Goal: Information Seeking & Learning: Learn about a topic

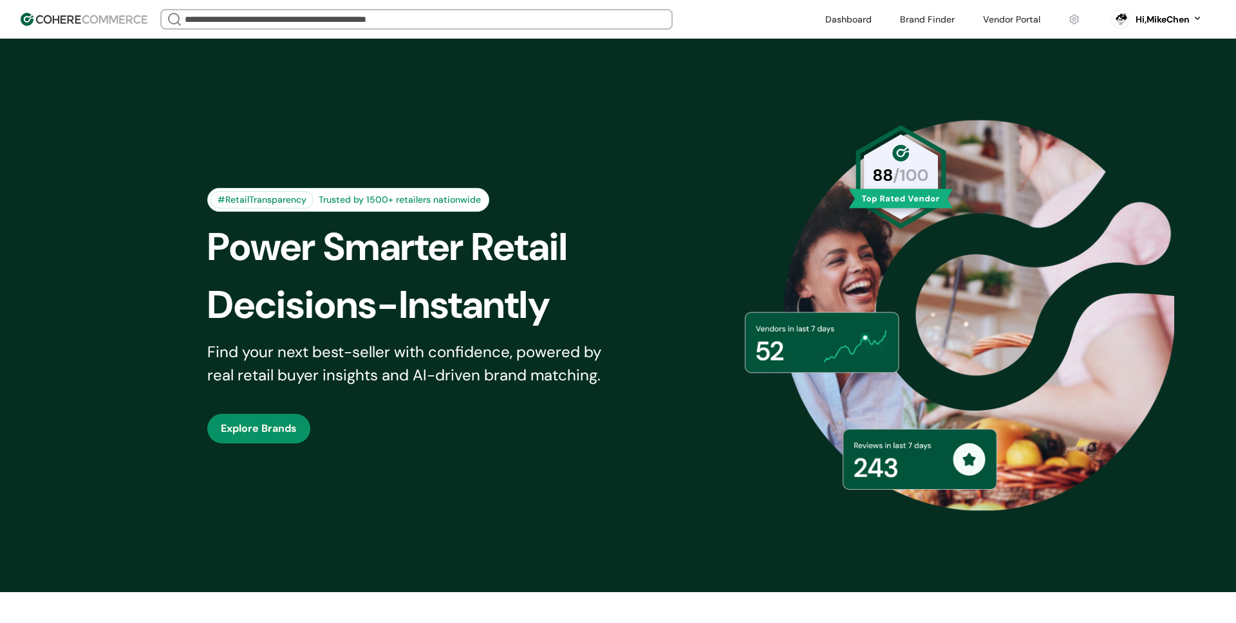
click at [1003, 21] on link at bounding box center [1012, 19] width 73 height 19
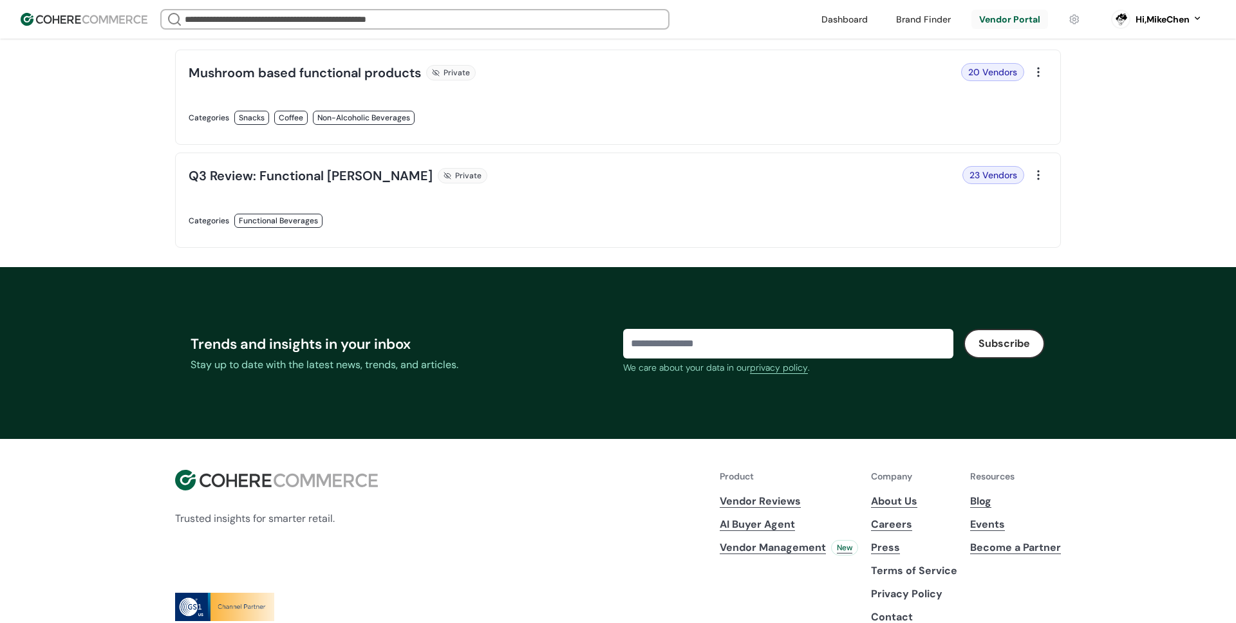
scroll to position [293, 0]
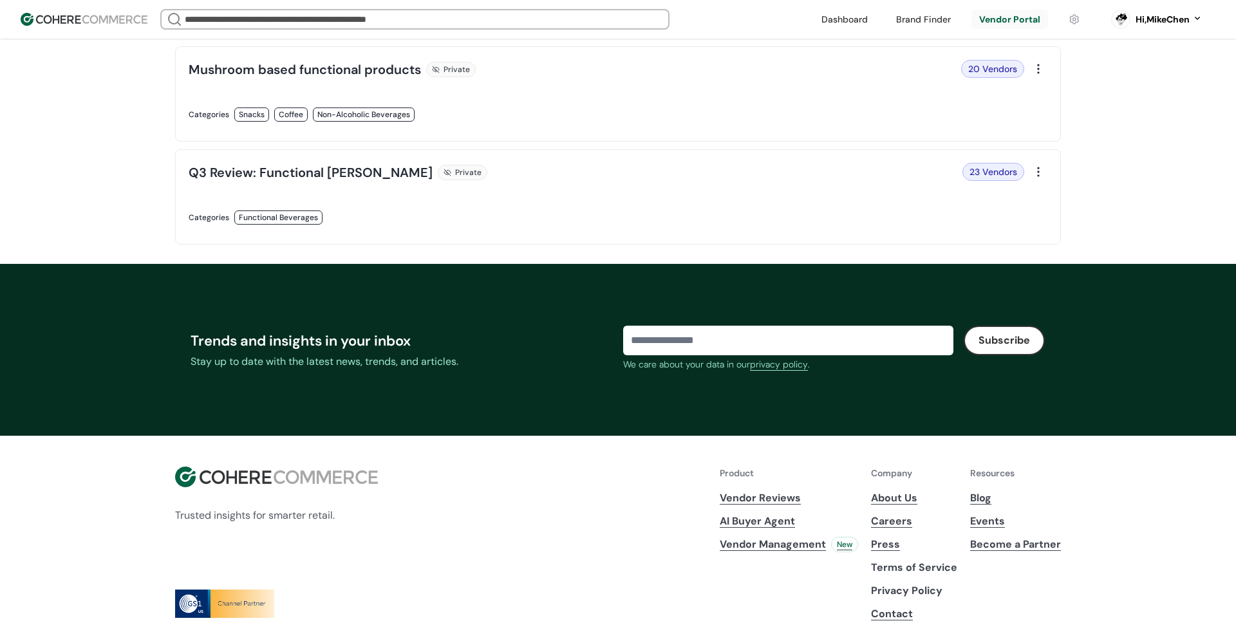
click at [331, 231] on link at bounding box center [400, 231] width 422 height 0
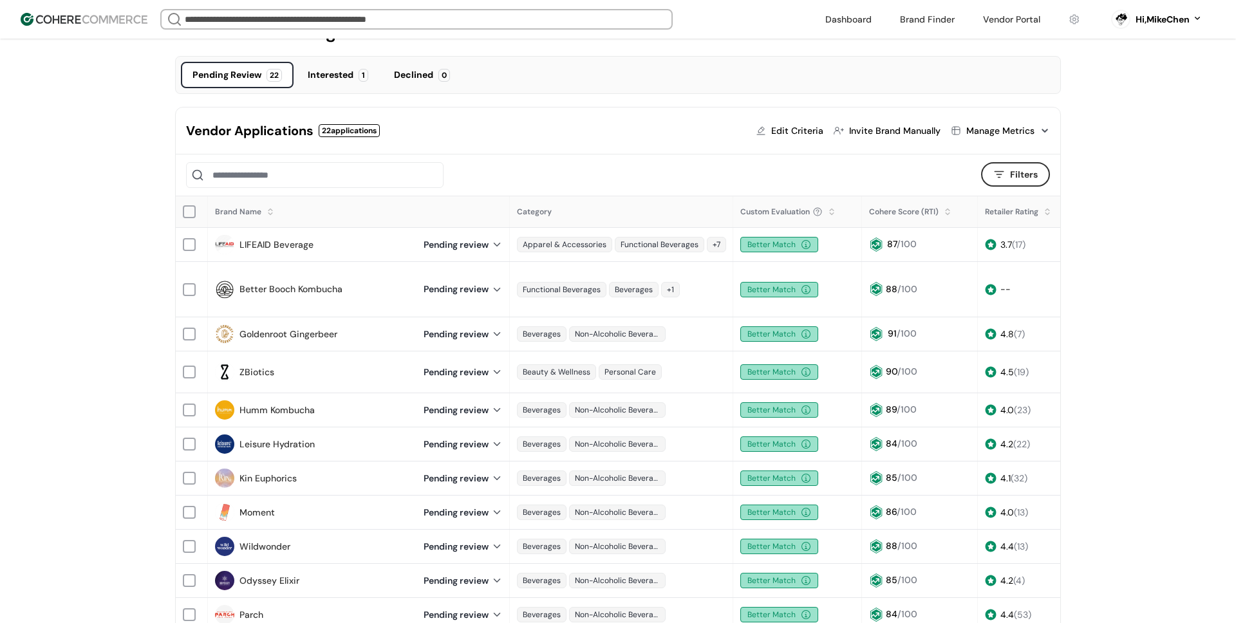
scroll to position [80, 0]
click at [297, 247] on link "LIFEAID Beverage" at bounding box center [277, 245] width 74 height 14
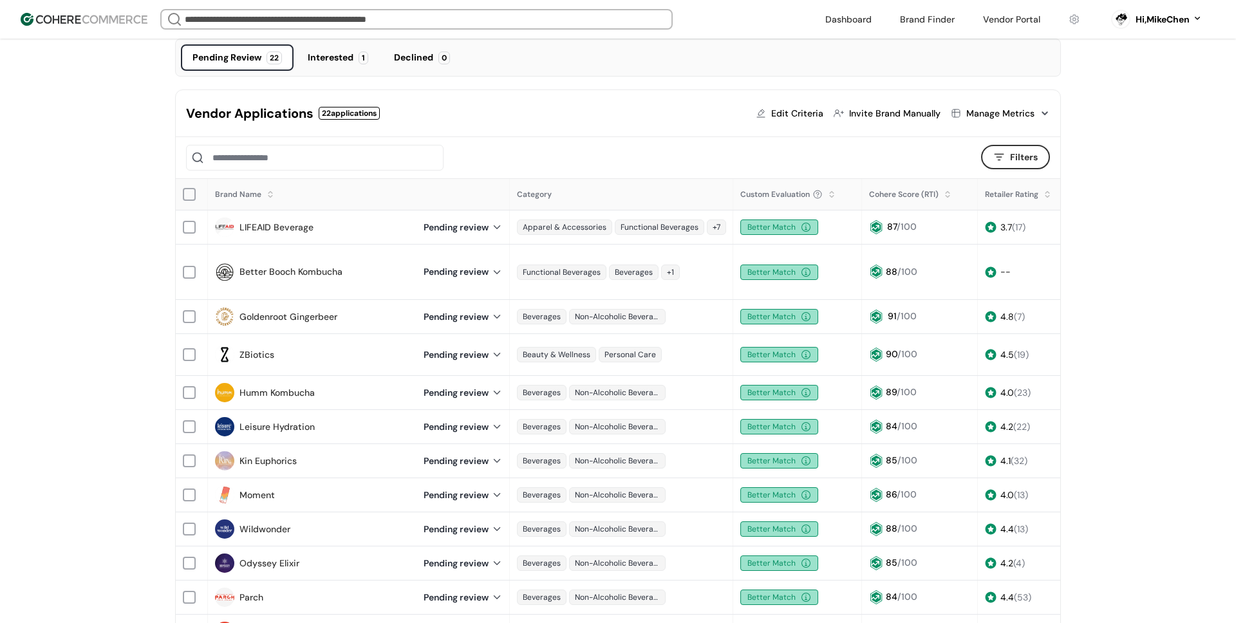
scroll to position [0, 223]
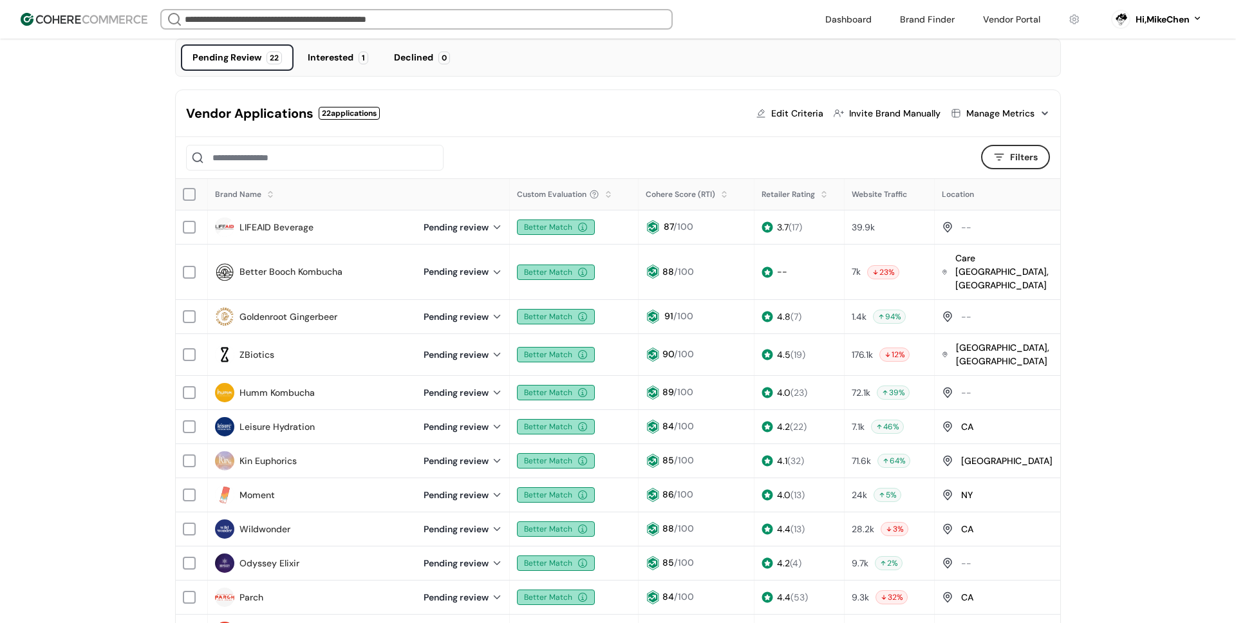
click at [988, 122] on div "Manage Metrics" at bounding box center [1000, 113] width 99 height 26
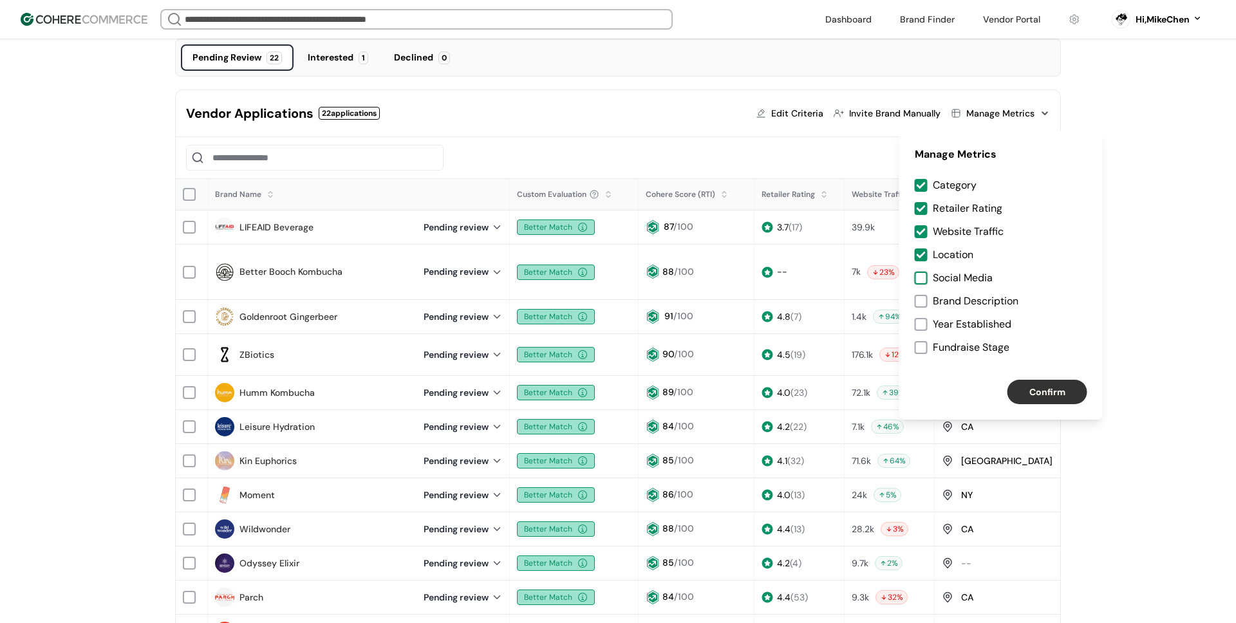
drag, startPoint x: 919, startPoint y: 280, endPoint x: 924, endPoint y: 316, distance: 35.8
click at [920, 280] on div at bounding box center [921, 278] width 13 height 13
click at [919, 303] on div at bounding box center [921, 301] width 13 height 13
drag, startPoint x: 923, startPoint y: 323, endPoint x: 922, endPoint y: 344, distance: 21.3
click at [923, 323] on div at bounding box center [921, 324] width 13 height 13
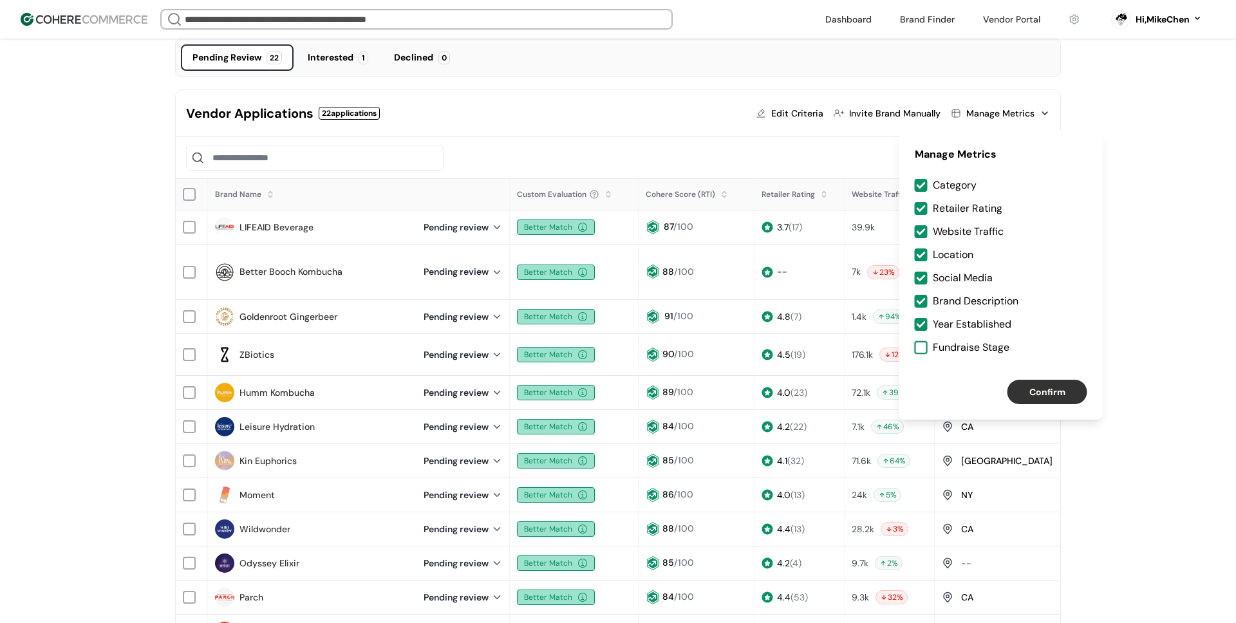
click at [922, 345] on div at bounding box center [921, 347] width 13 height 13
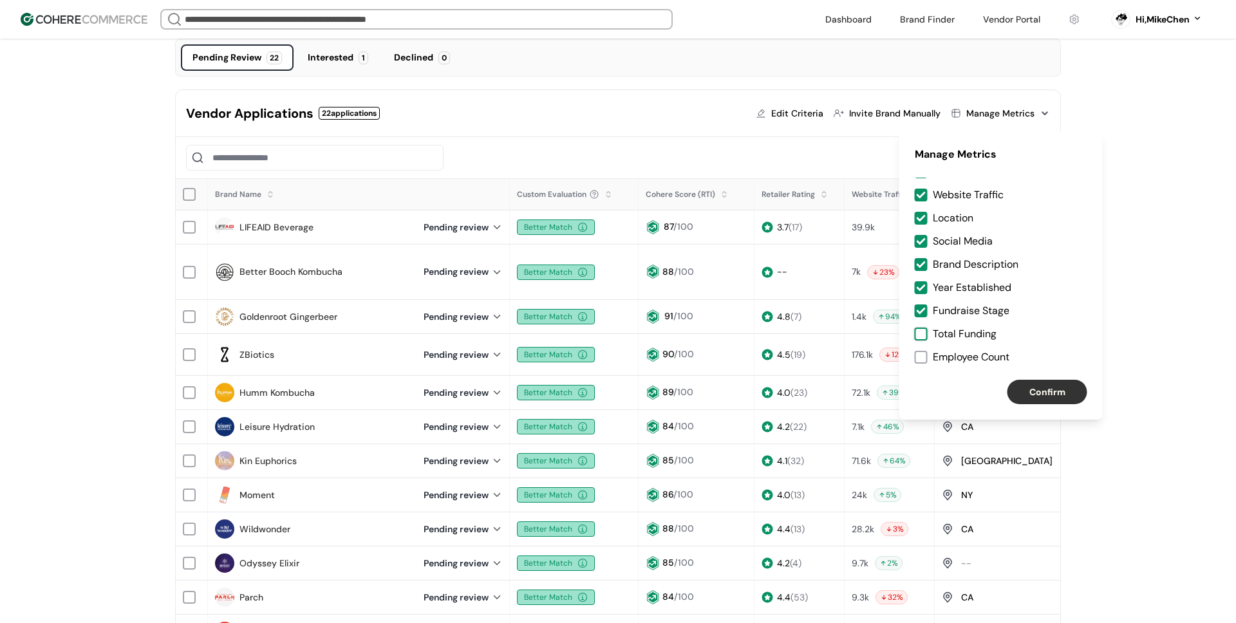
click at [922, 336] on div at bounding box center [921, 334] width 13 height 13
click at [922, 355] on div at bounding box center [921, 357] width 13 height 13
click at [1085, 391] on button "Confirm" at bounding box center [1048, 392] width 80 height 24
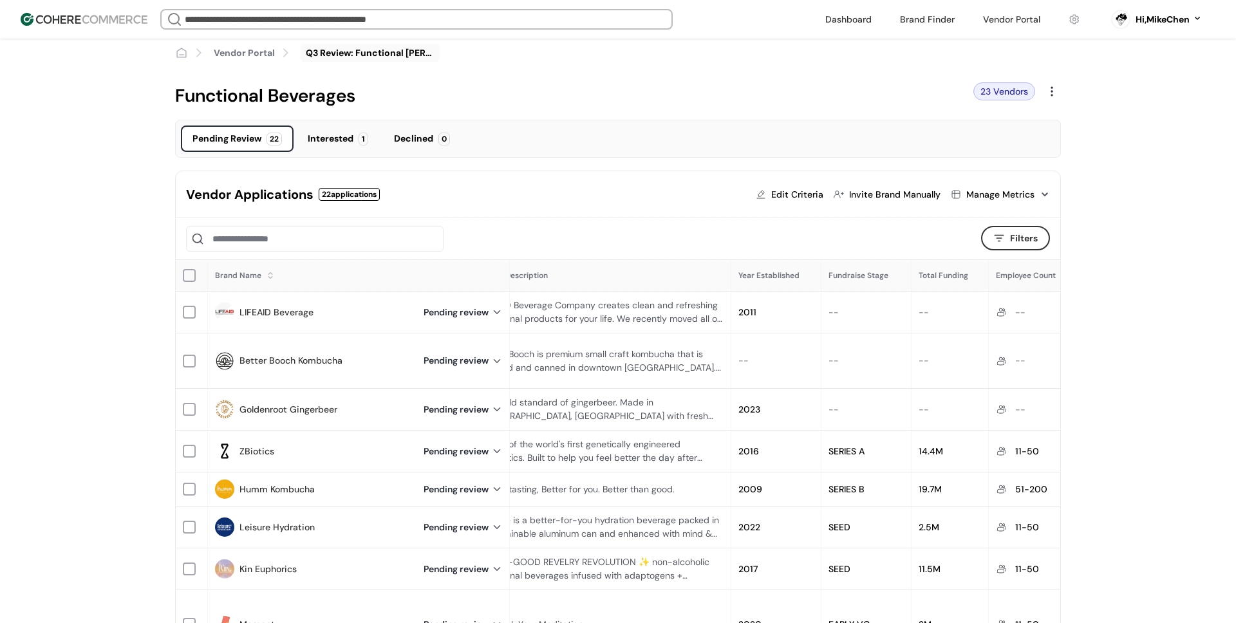
scroll to position [0, 0]
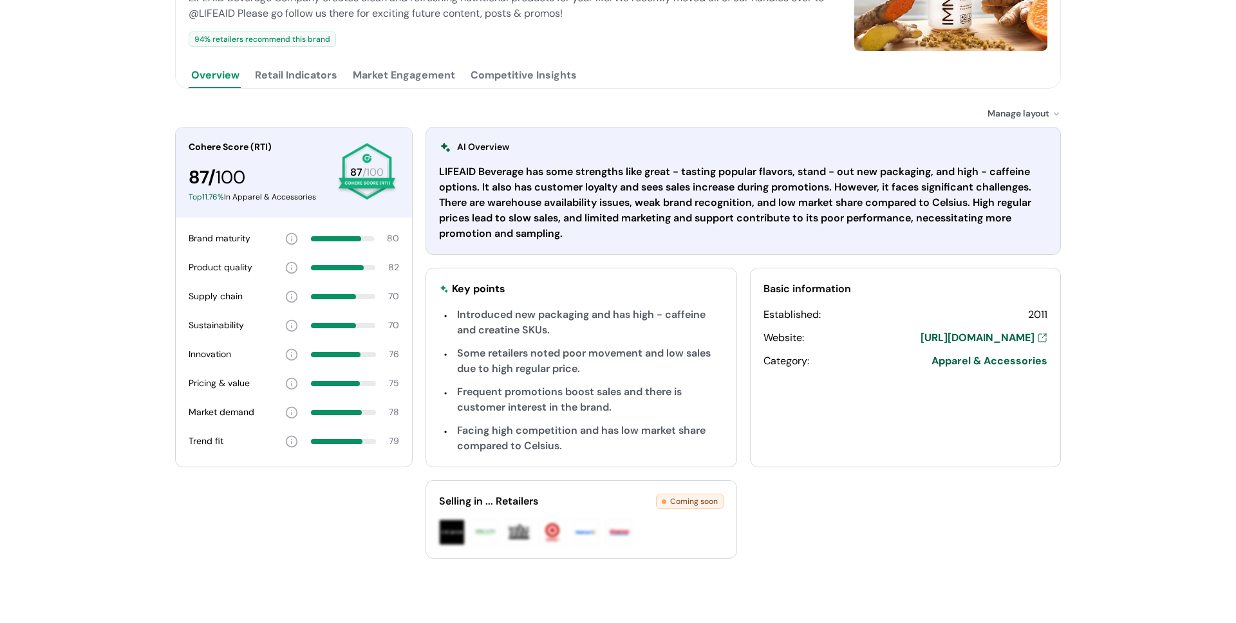
click at [572, 235] on div "LIFEAID Beverage has some strengths like great - tasting popular flavors, stand…" at bounding box center [743, 202] width 609 height 77
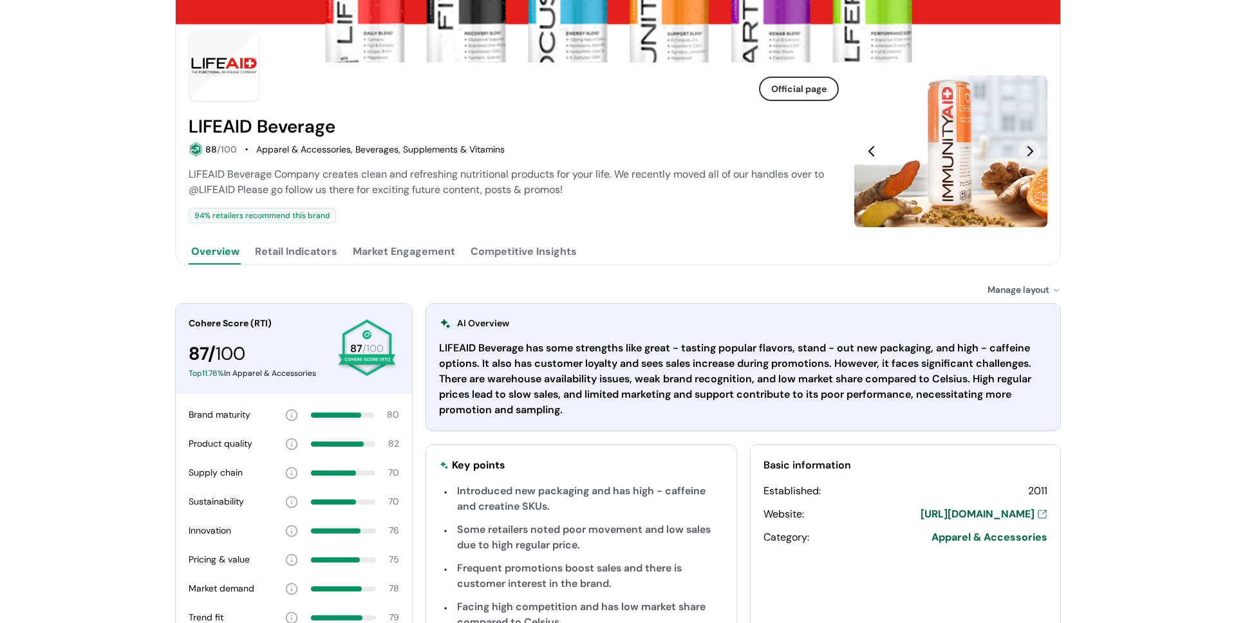
scroll to position [102, 0]
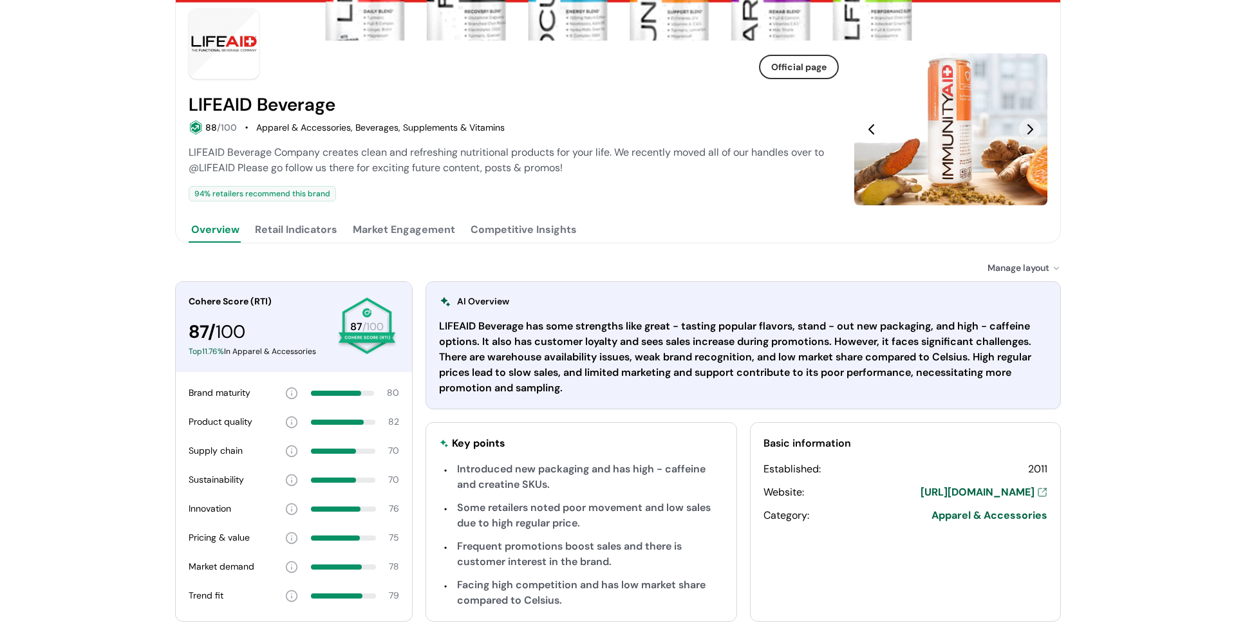
click at [296, 235] on button "Retail Indicators" at bounding box center [296, 230] width 88 height 26
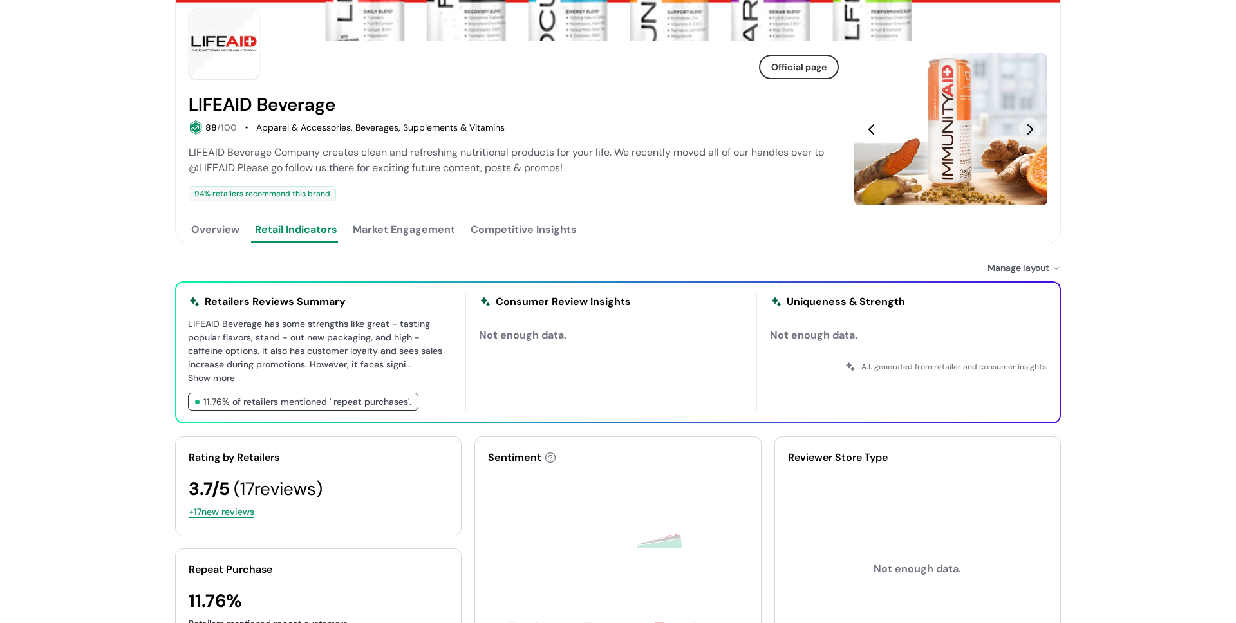
click at [203, 239] on button "Overview" at bounding box center [215, 230] width 53 height 26
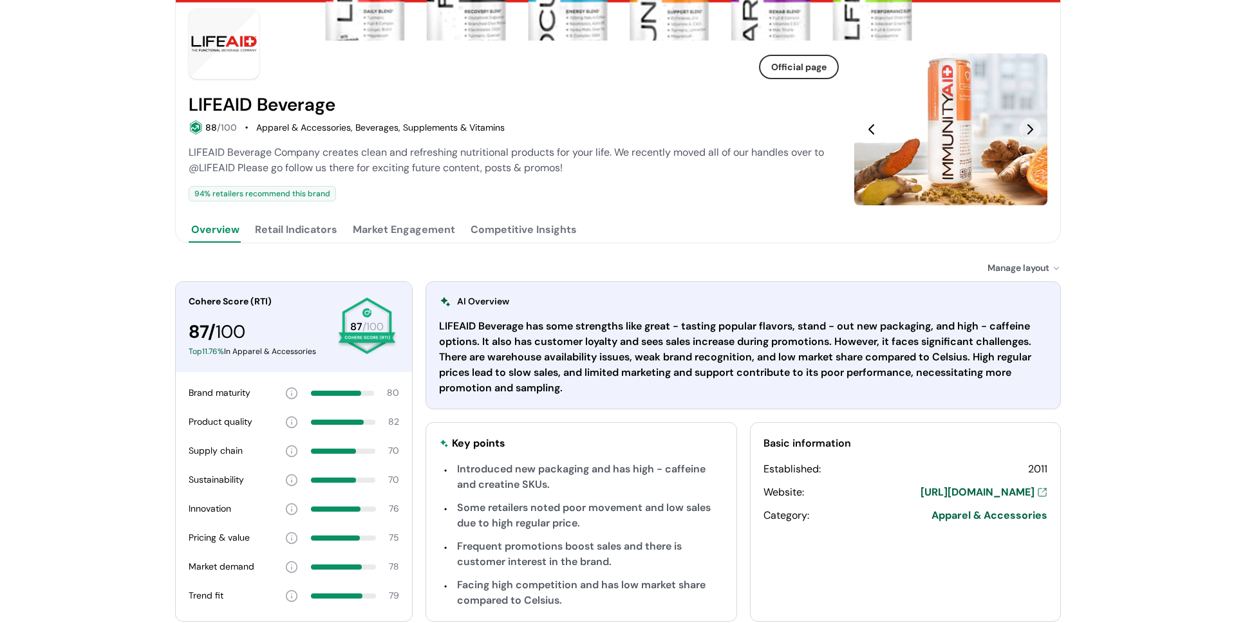
click at [254, 234] on button "Retail Indicators" at bounding box center [296, 230] width 88 height 26
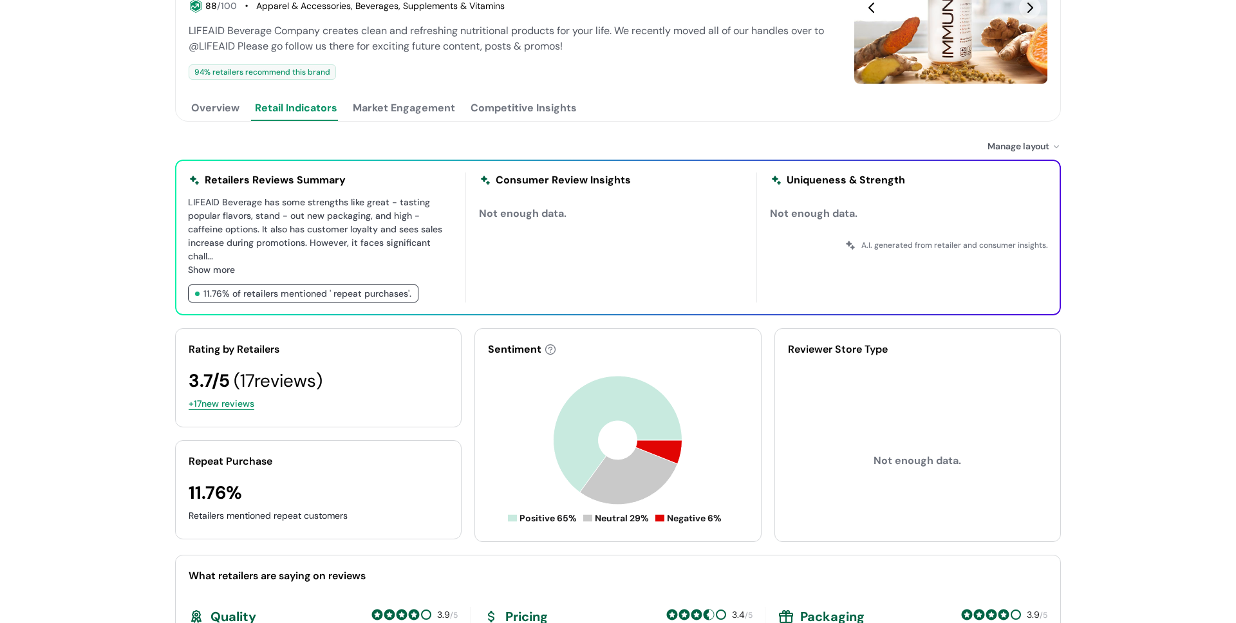
scroll to position [0, 0]
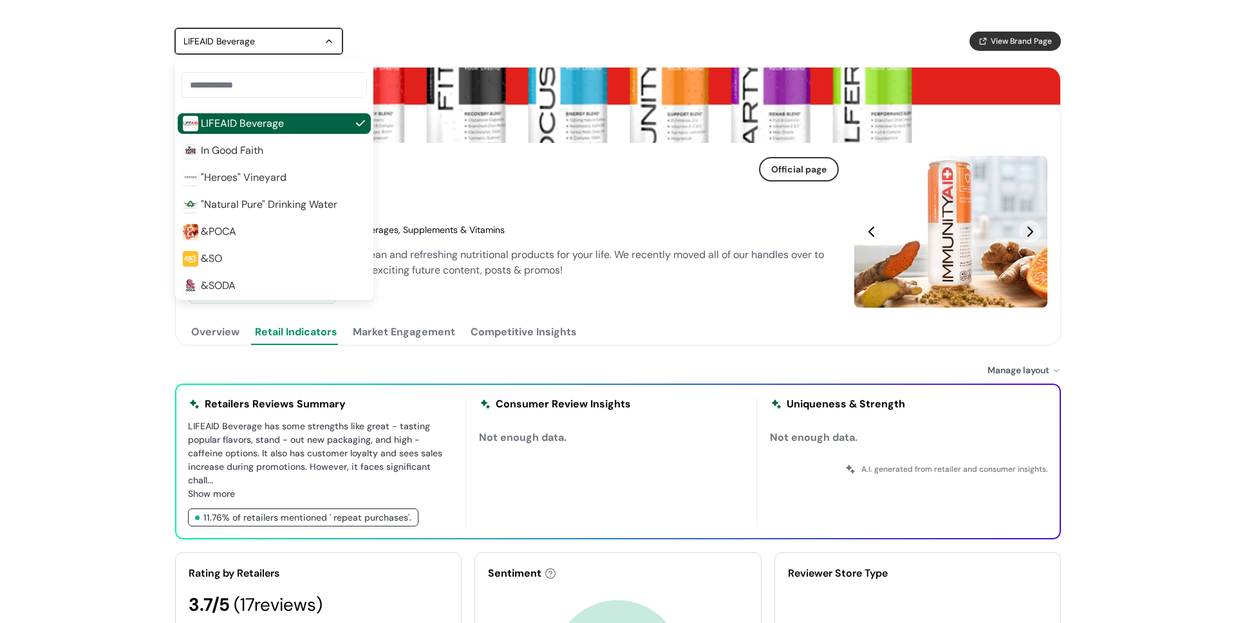
click at [232, 37] on div "LIFEAID Beverage" at bounding box center [253, 40] width 138 height 15
type input "*"
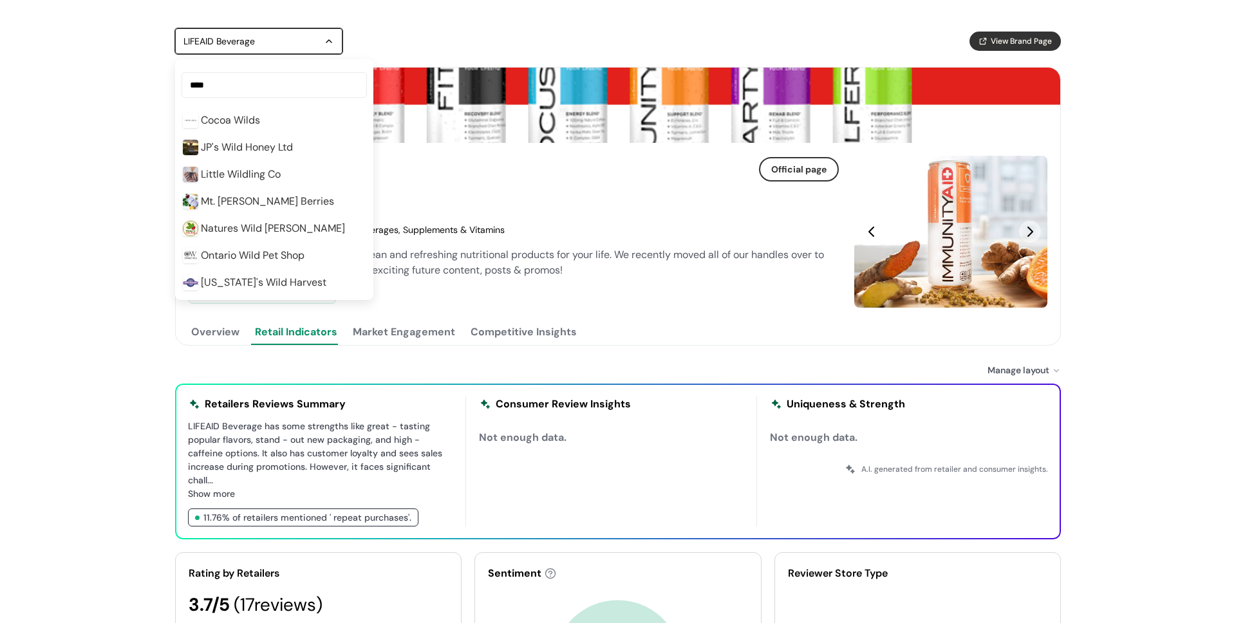
scroll to position [97, 0]
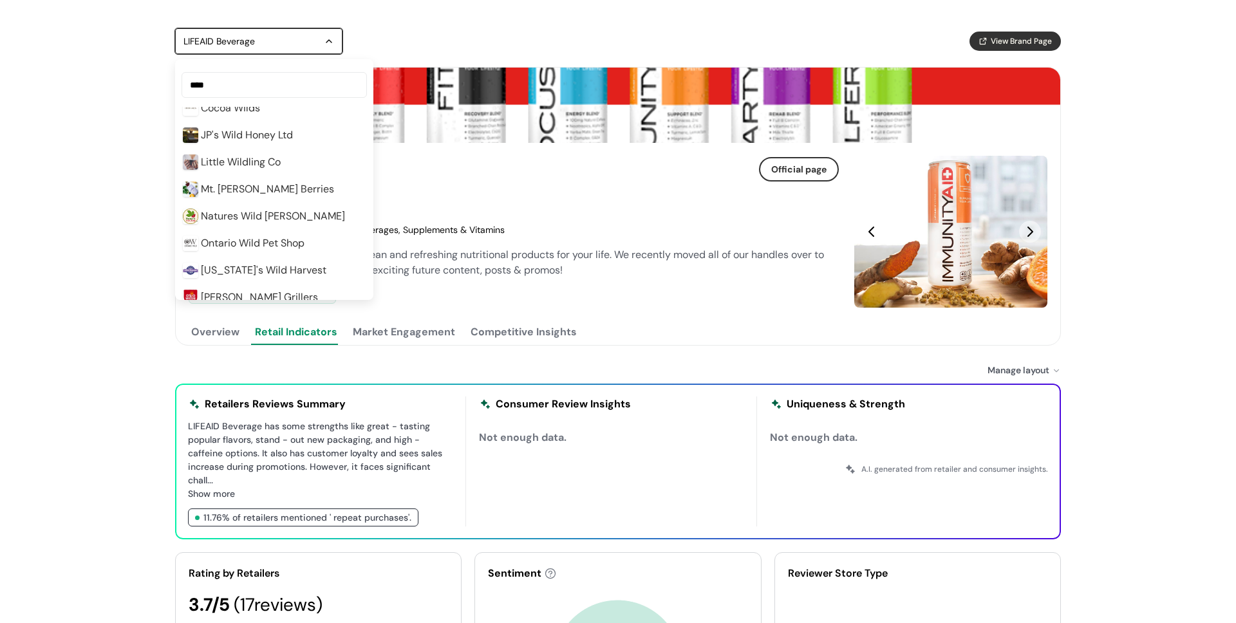
type input "****"
click at [590, 384] on div "Retailers Reviews Summary LIFEAID Beverage has some strengths like great - tast…" at bounding box center [618, 462] width 886 height 156
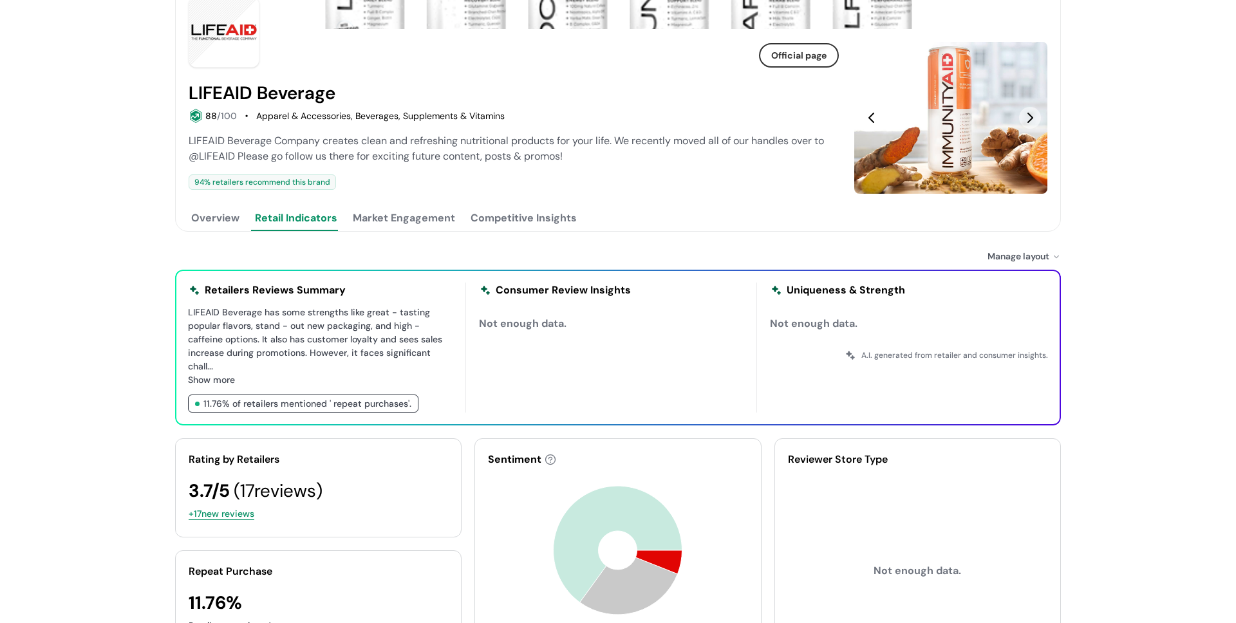
scroll to position [118, 0]
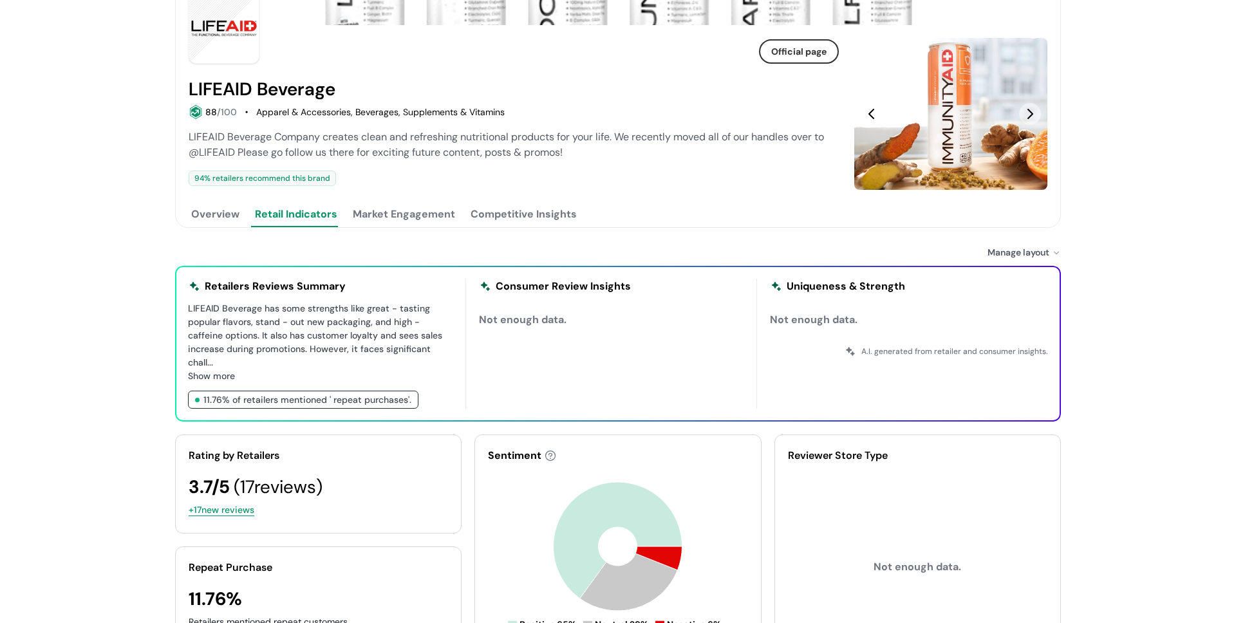
click at [517, 218] on button "Competitive Insights" at bounding box center [523, 215] width 111 height 26
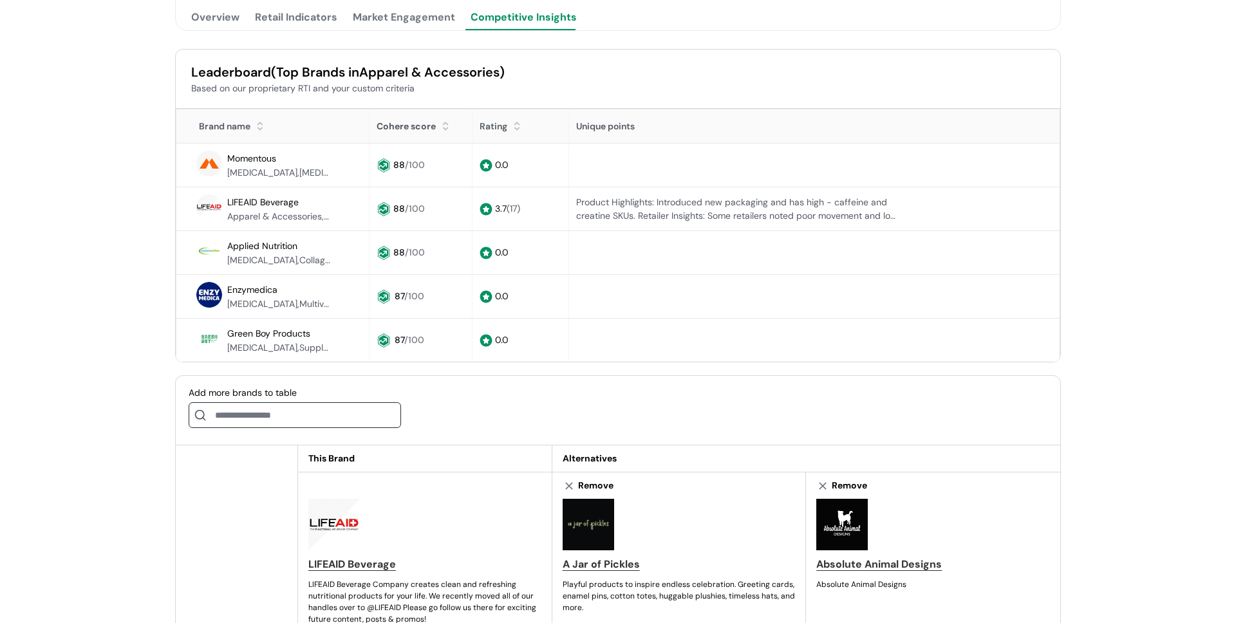
scroll to position [524, 0]
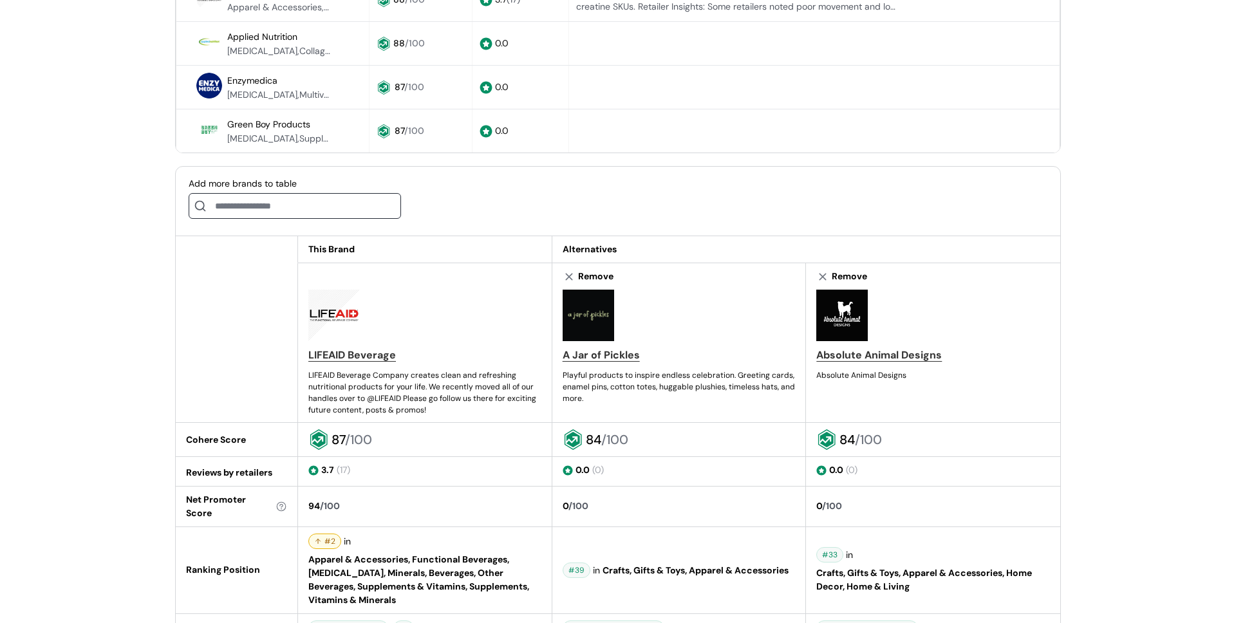
click at [283, 216] on input at bounding box center [295, 206] width 213 height 26
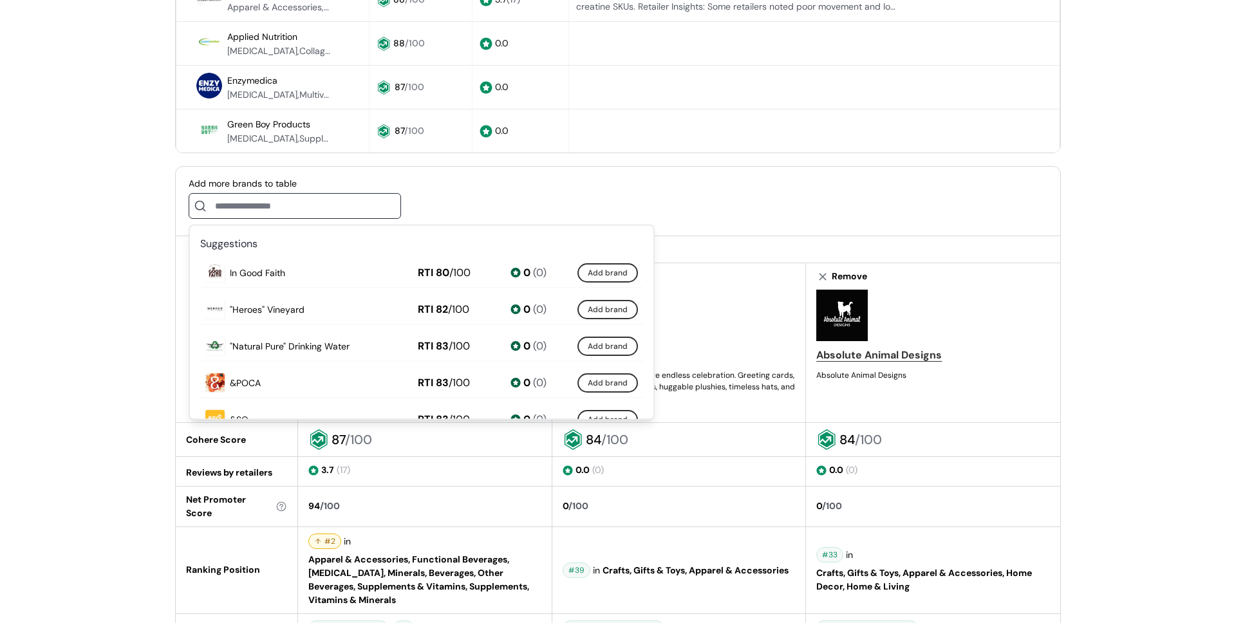
type input "*"
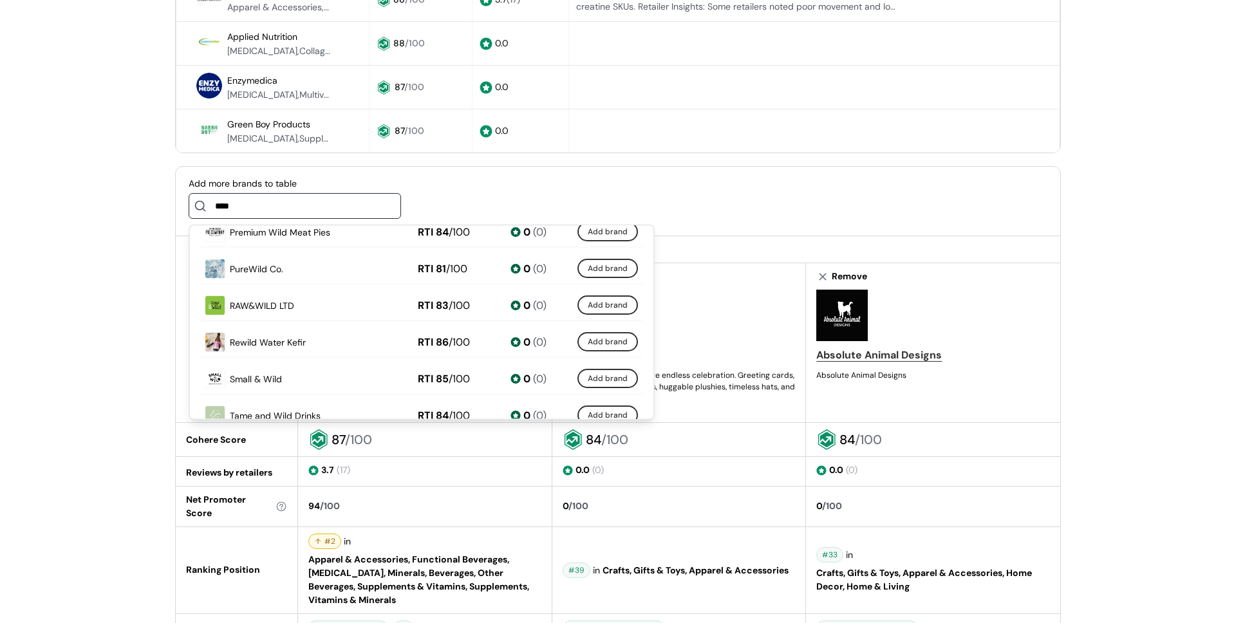
scroll to position [625, 0]
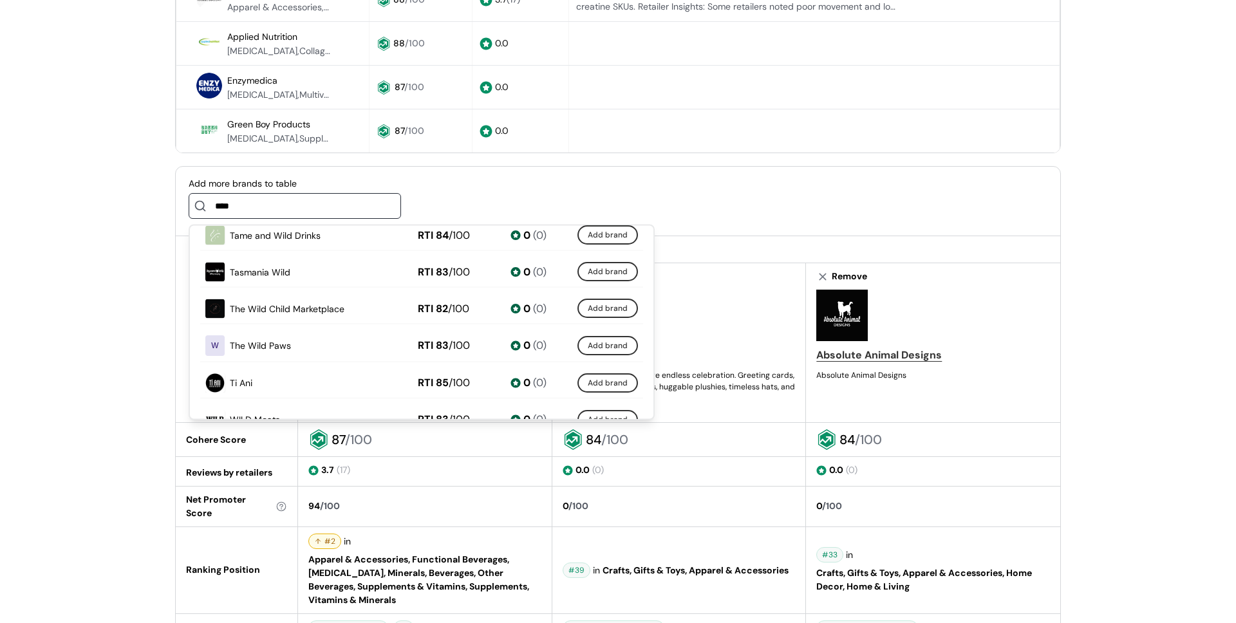
type input "****"
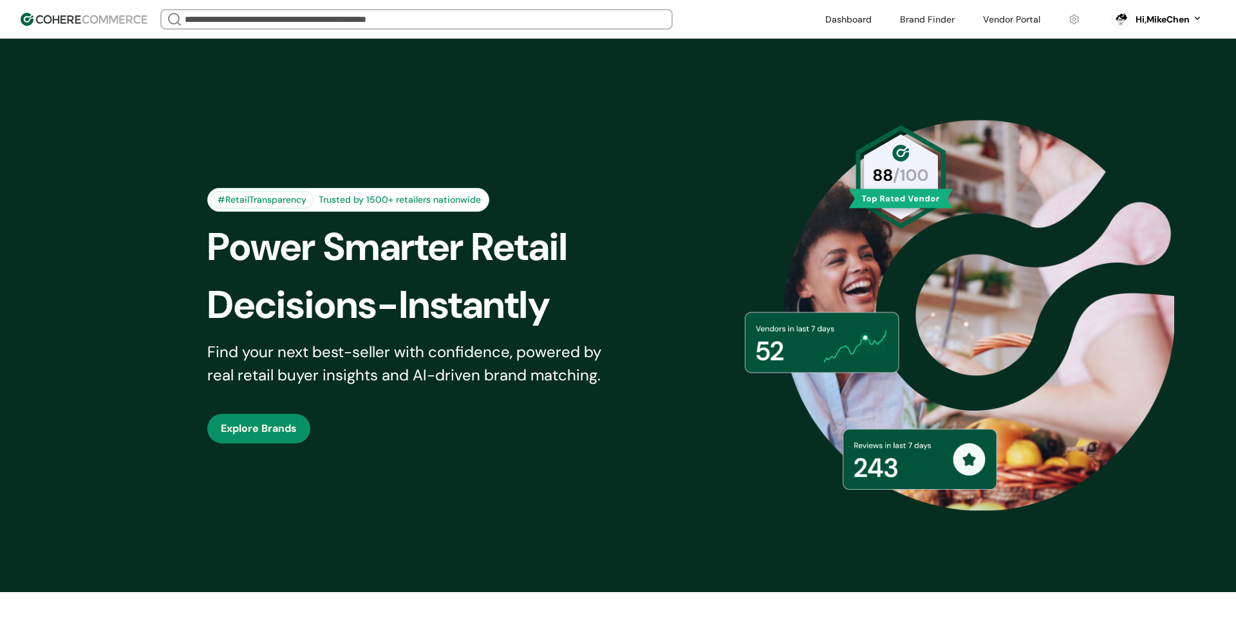
click at [997, 21] on link at bounding box center [1012, 19] width 73 height 19
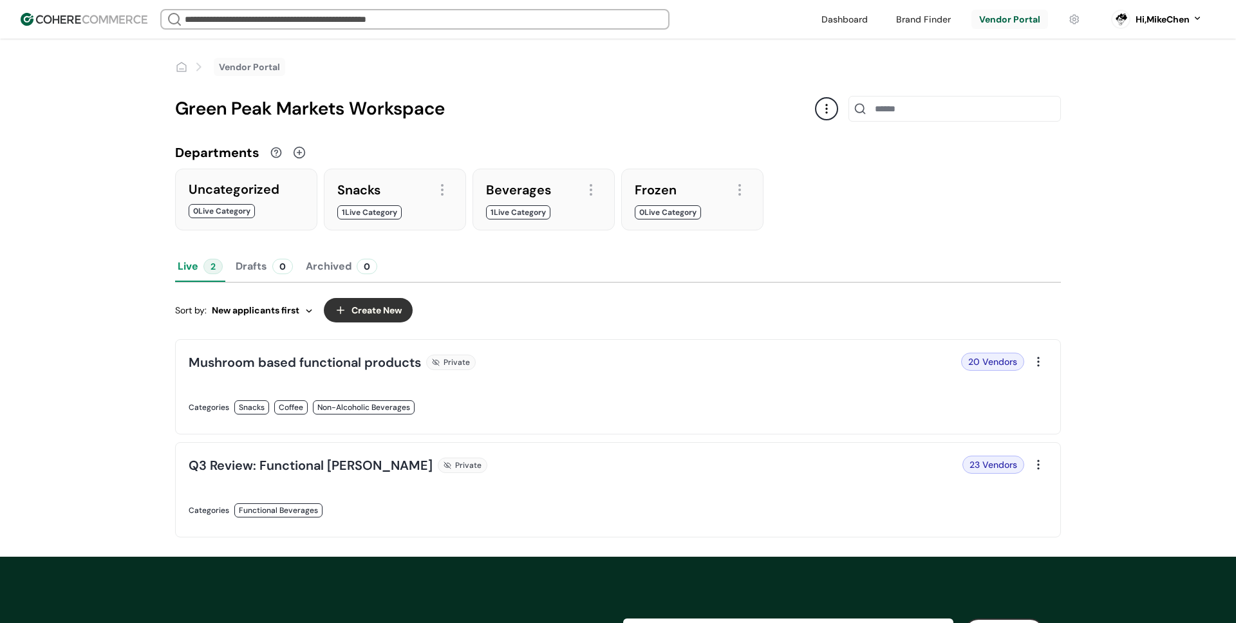
click at [330, 421] on link at bounding box center [400, 421] width 422 height 0
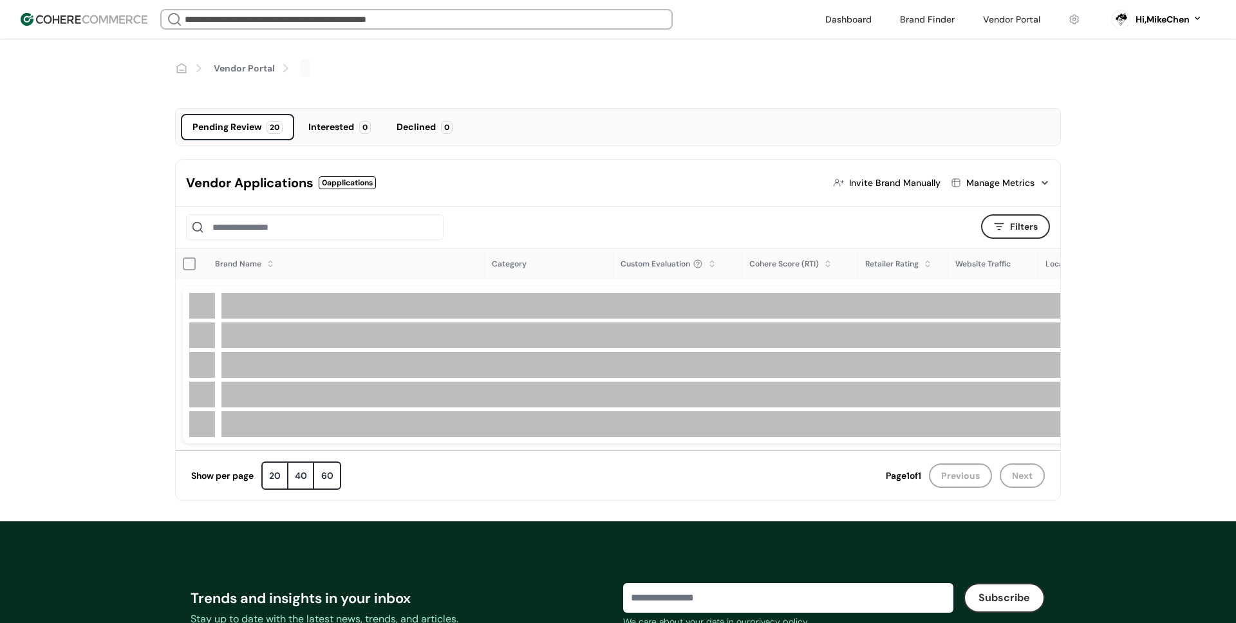
scroll to position [29, 0]
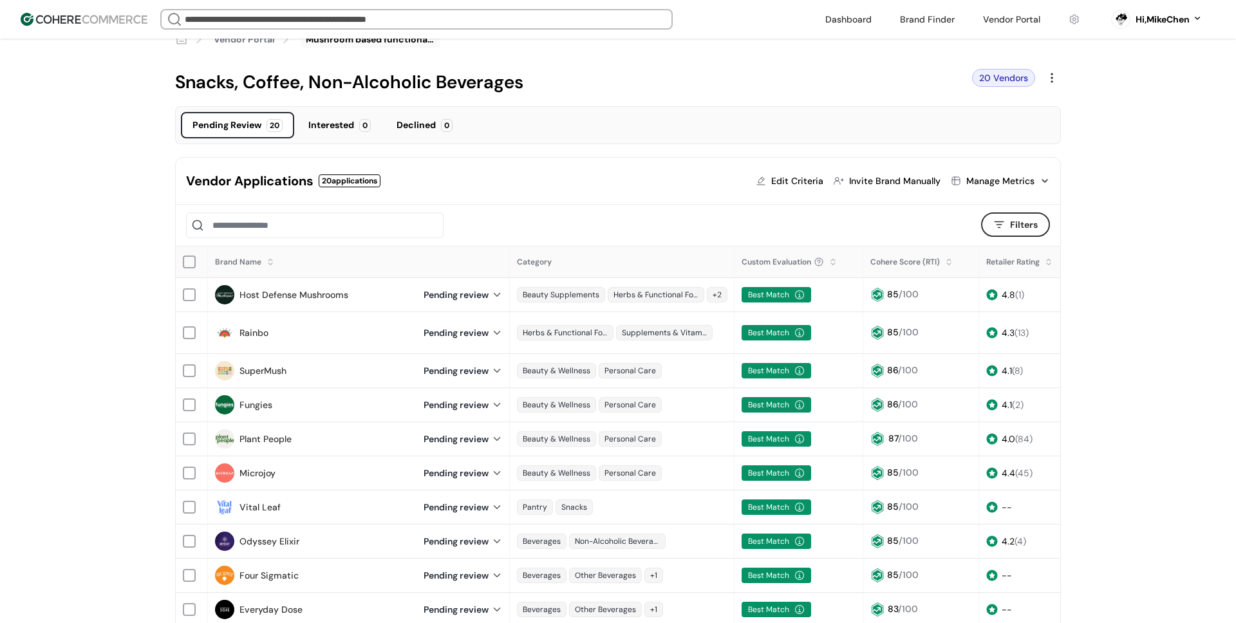
click at [314, 296] on link "Host Defense Mushrooms" at bounding box center [294, 295] width 109 height 14
click at [350, 222] on input at bounding box center [315, 226] width 258 height 26
click at [332, 229] on input at bounding box center [315, 226] width 258 height 26
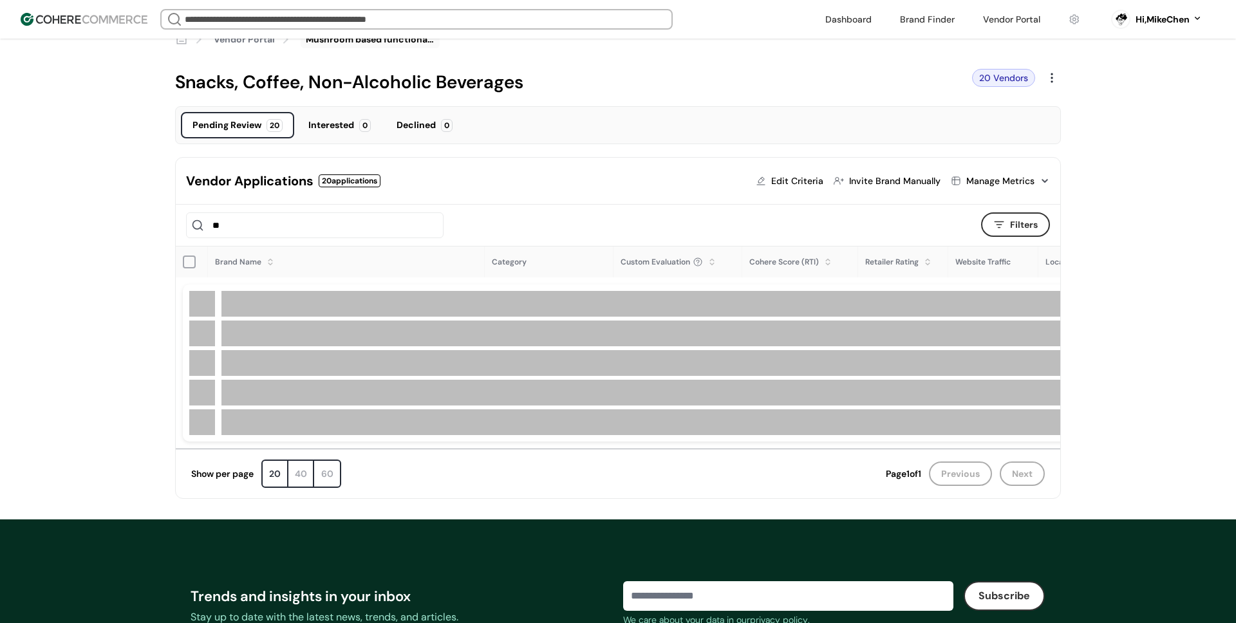
type input "***"
click at [900, 21] on link at bounding box center [928, 19] width 70 height 19
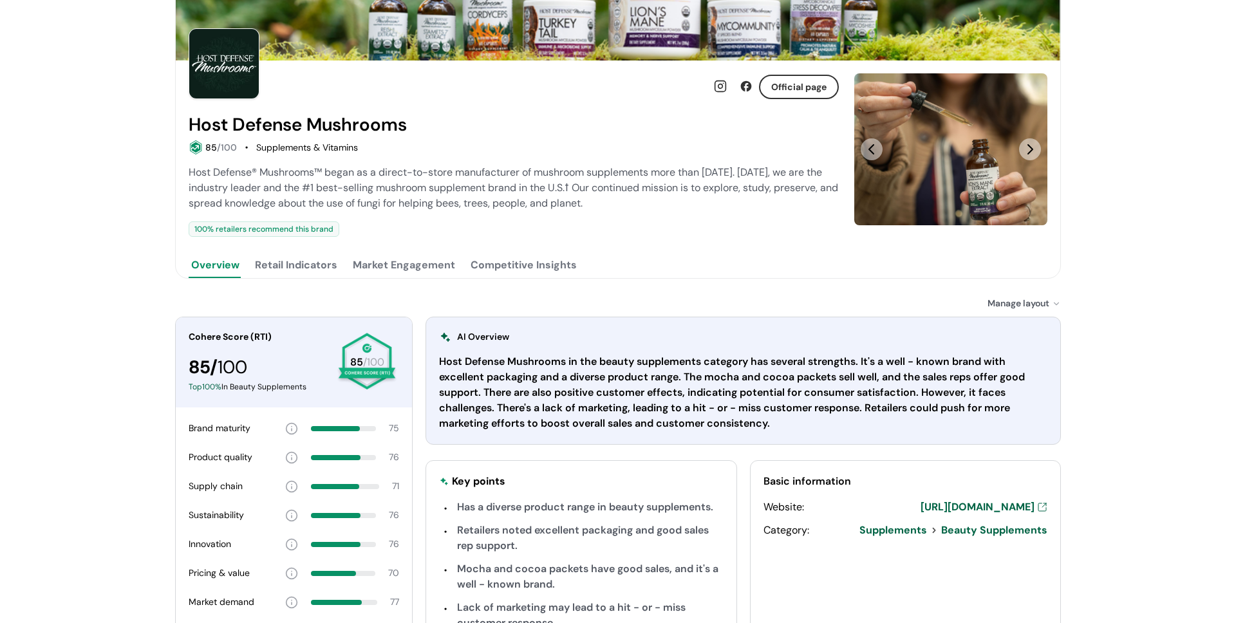
scroll to position [102, 0]
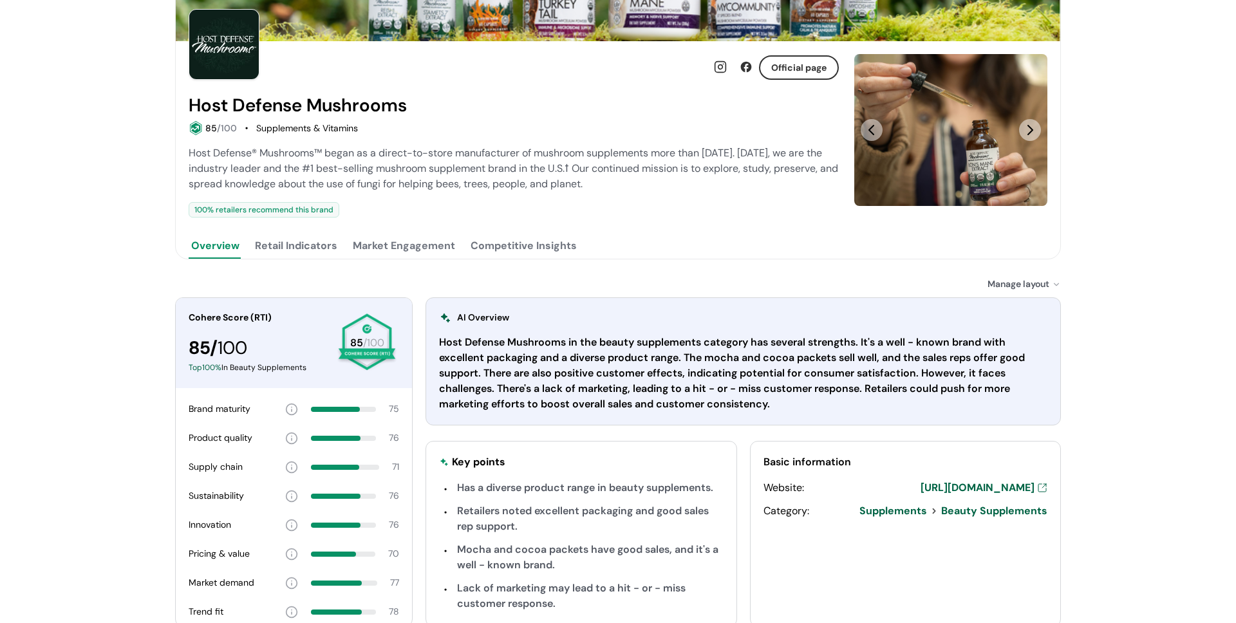
click at [542, 251] on button "Competitive Insights" at bounding box center [523, 246] width 111 height 26
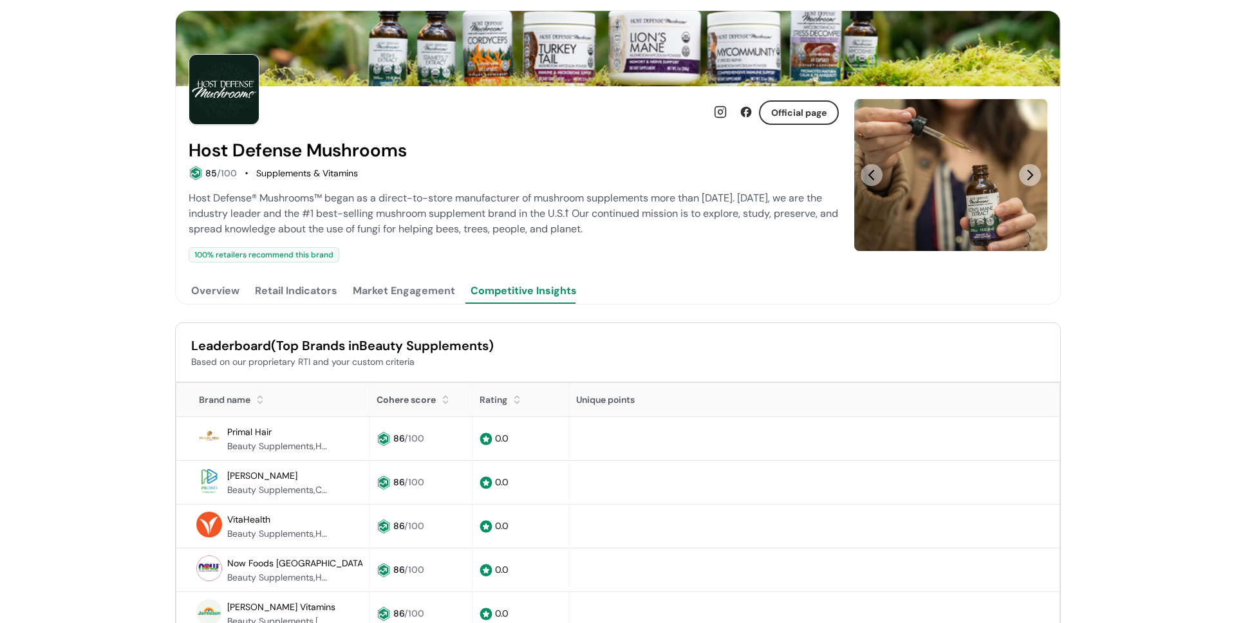
scroll to position [0, 0]
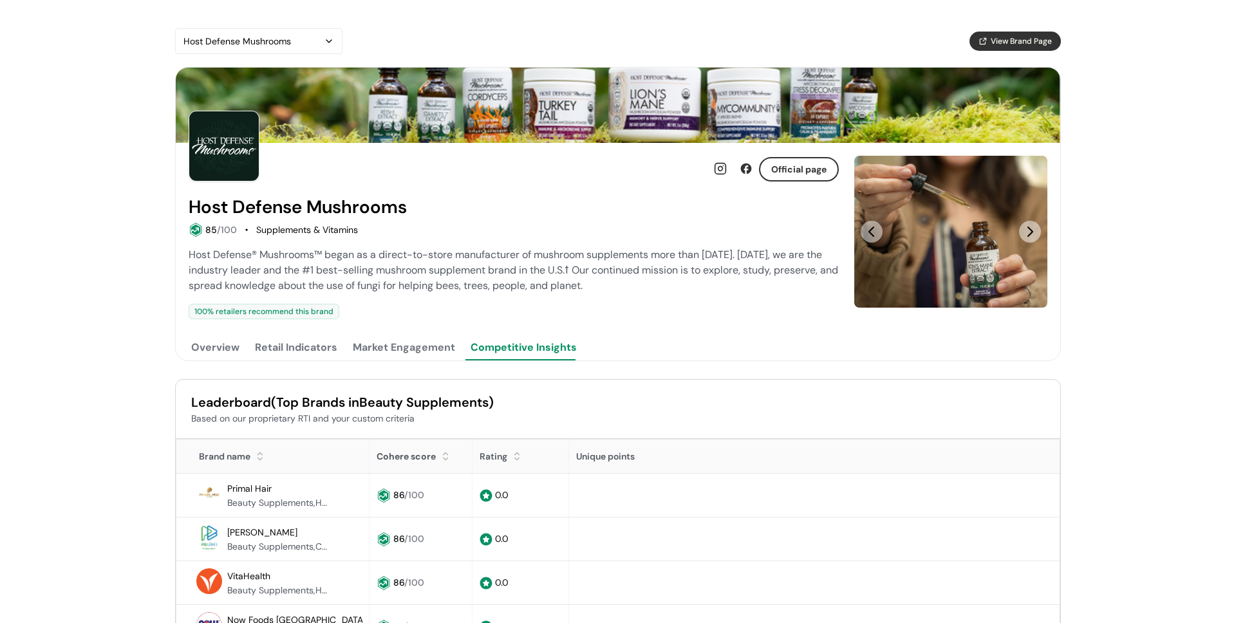
click at [192, 354] on button "Overview" at bounding box center [215, 348] width 53 height 26
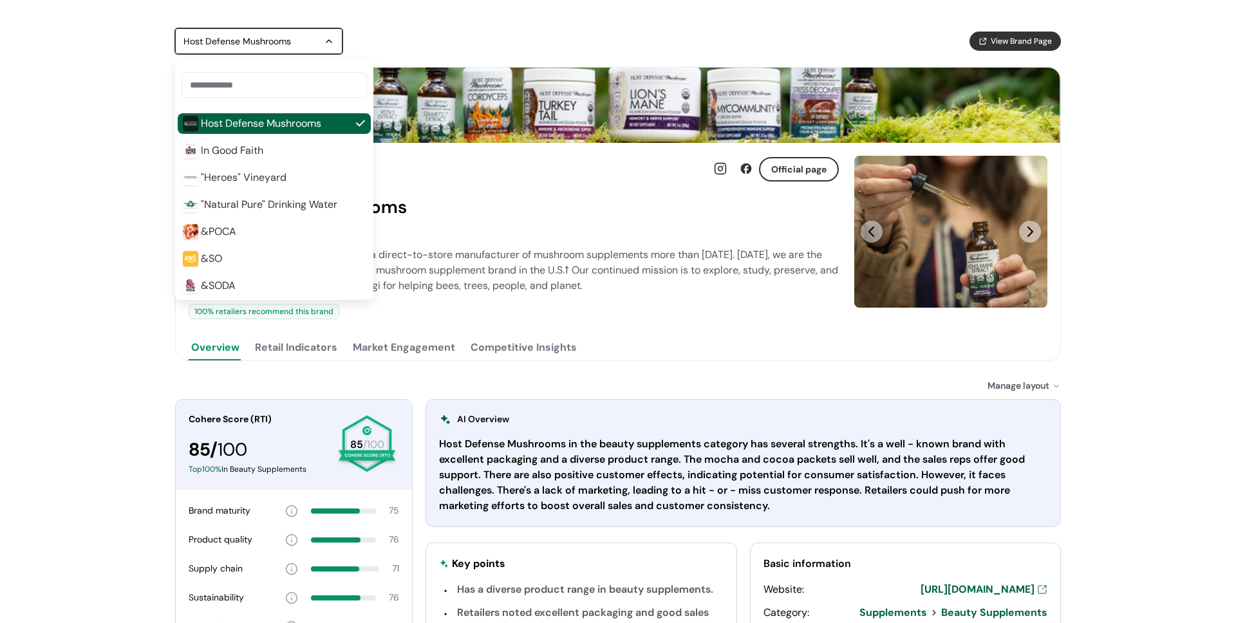
click at [262, 38] on div "Host Defense Mushrooms" at bounding box center [253, 40] width 138 height 15
click at [531, 91] on img at bounding box center [618, 105] width 885 height 75
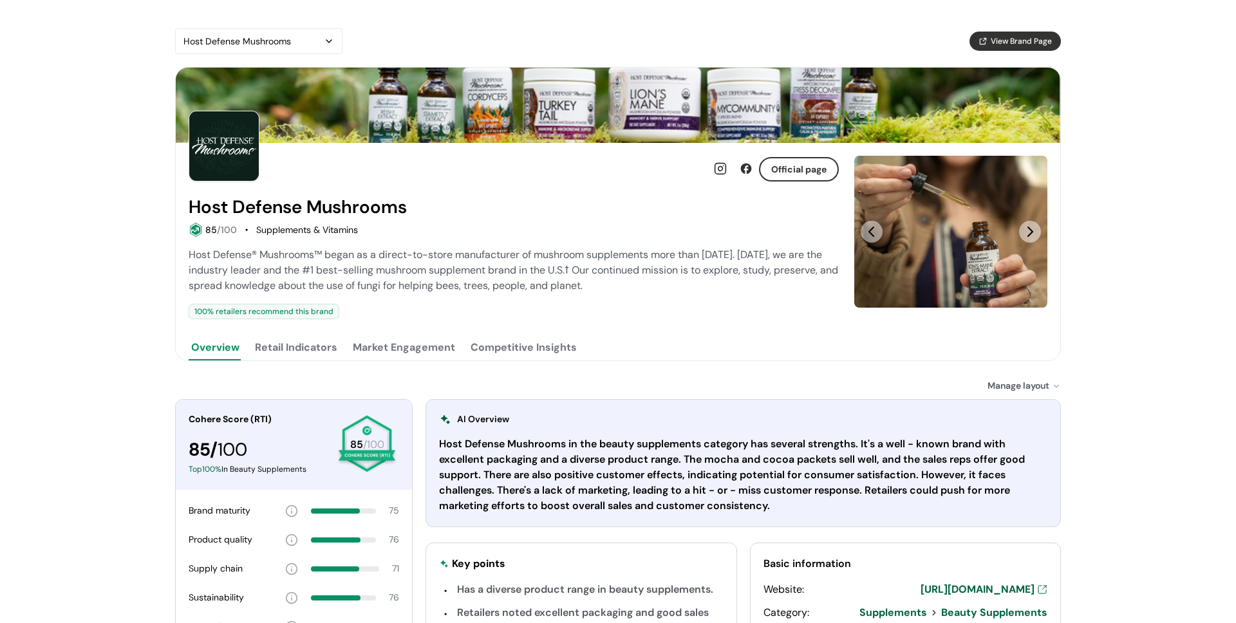
click at [294, 364] on div "Host Defense Mushrooms View Brand Page Official page Host Defense Mushrooms 85 …" at bounding box center [618, 442] width 886 height 828
click at [385, 346] on button "Market Engagement" at bounding box center [404, 348] width 108 height 26
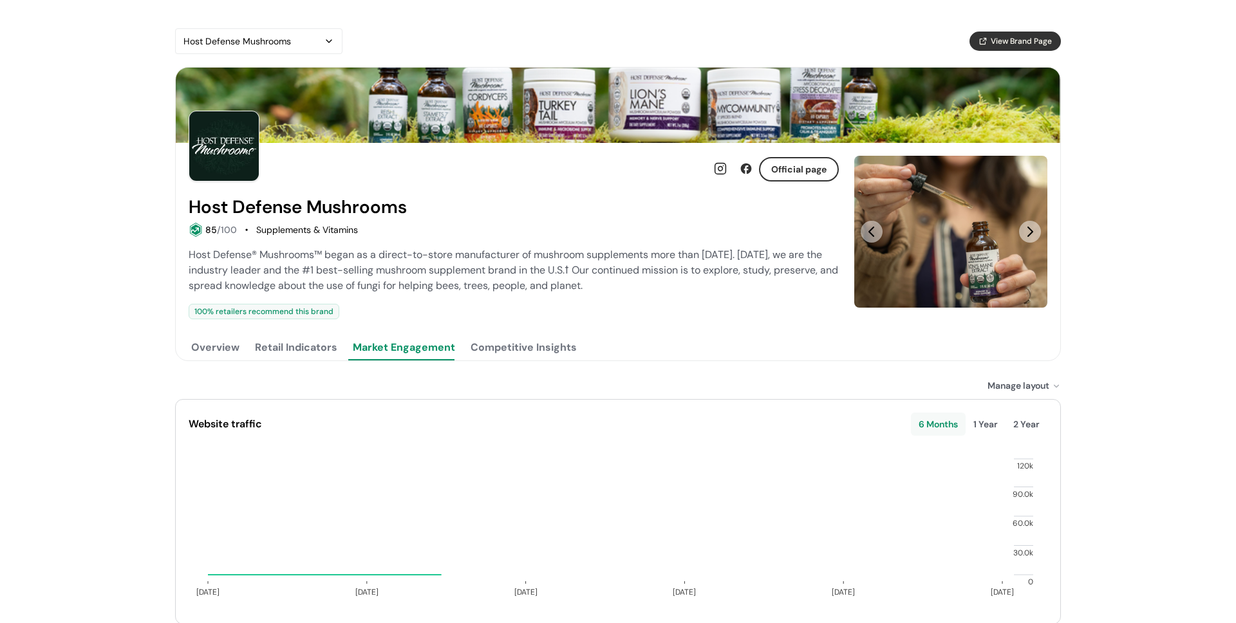
click at [499, 343] on button "Competitive Insights" at bounding box center [523, 348] width 111 height 26
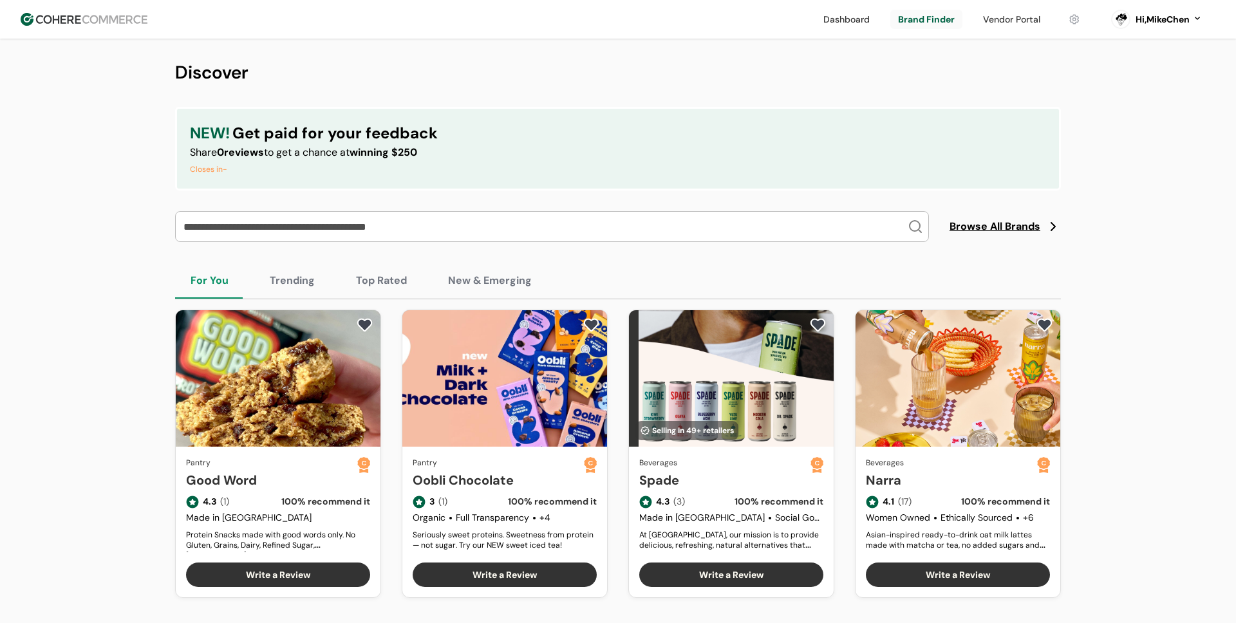
scroll to position [45, 0]
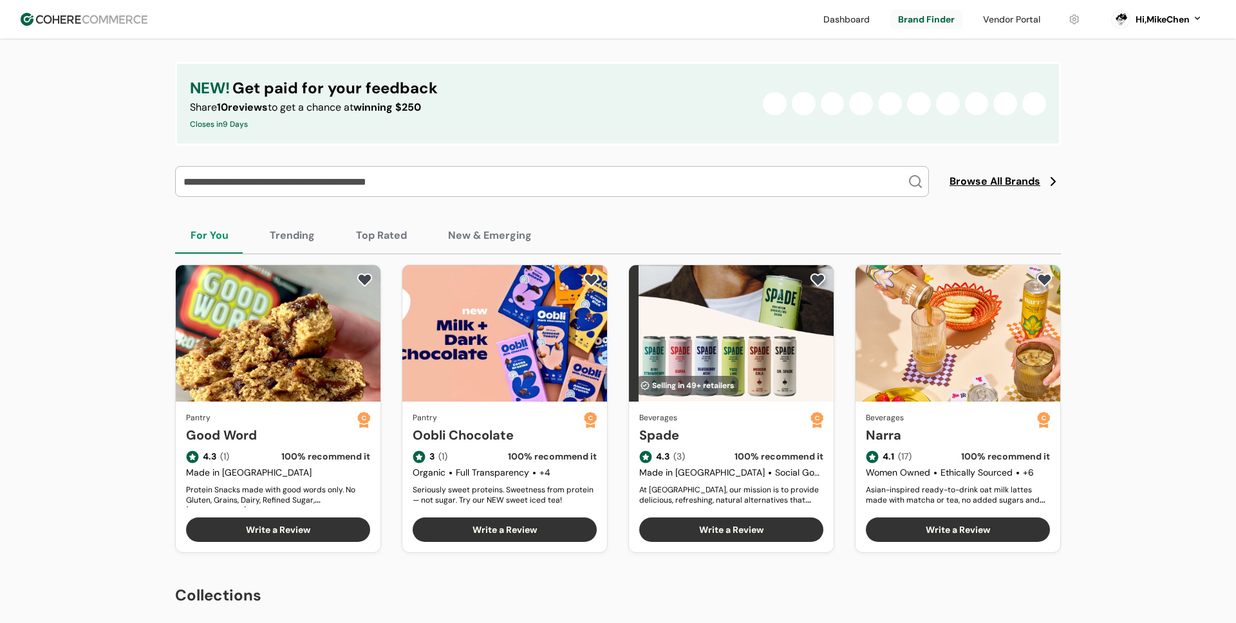
click at [1003, 182] on span "Browse All Brands" at bounding box center [995, 181] width 91 height 15
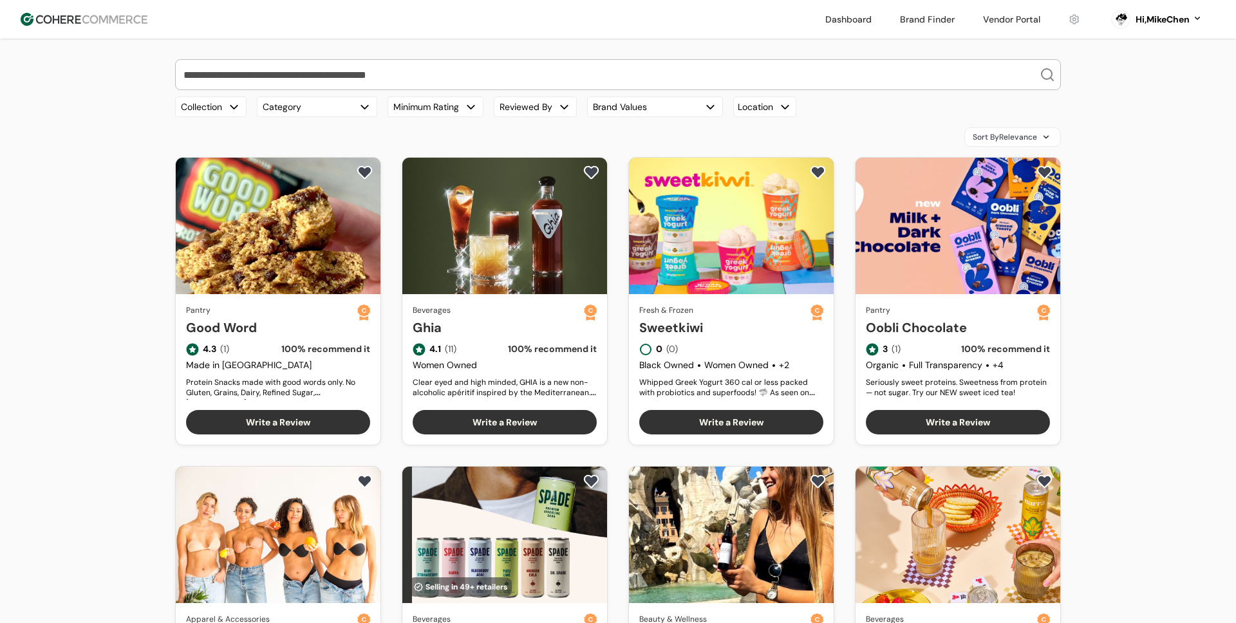
click at [276, 67] on input "search" at bounding box center [610, 75] width 859 height 30
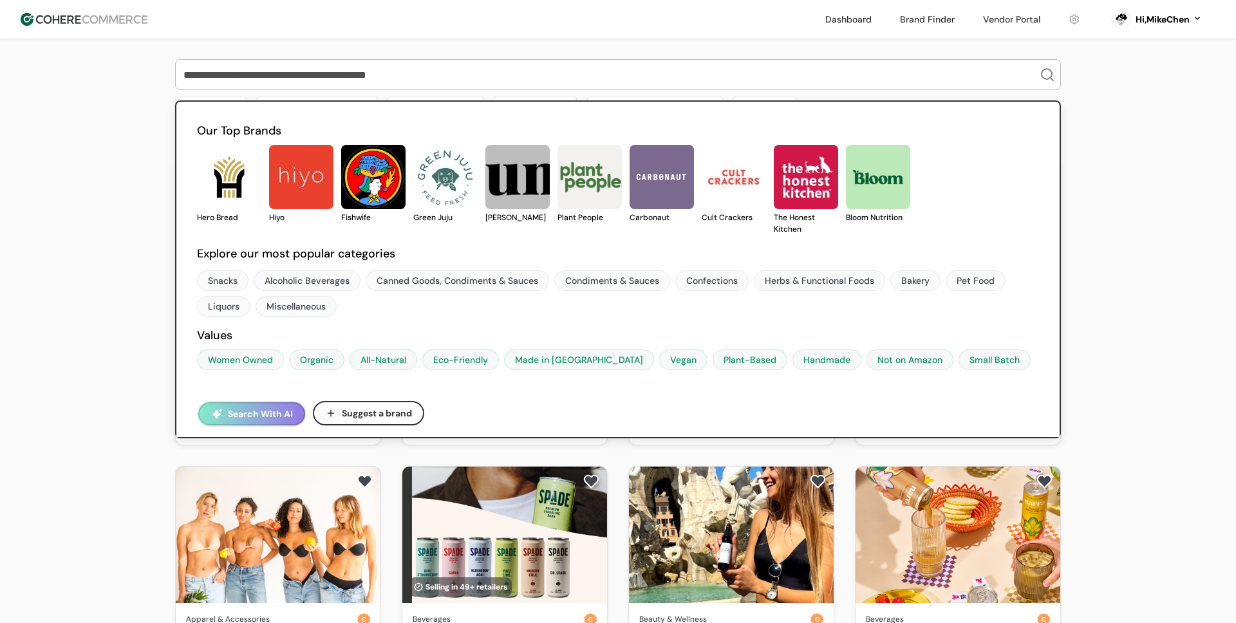
click at [230, 406] on button "Search With AI" at bounding box center [251, 413] width 107 height 23
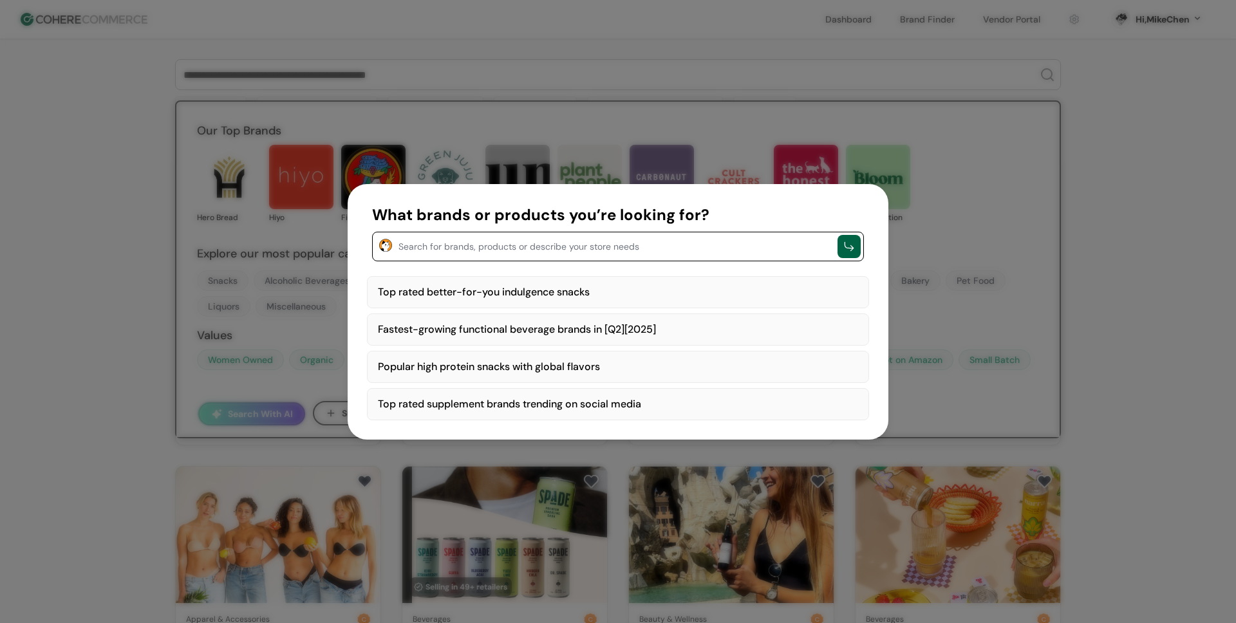
click at [492, 292] on div "Top rated better-for-you indulgence snacks" at bounding box center [618, 292] width 502 height 32
type textarea "**********"
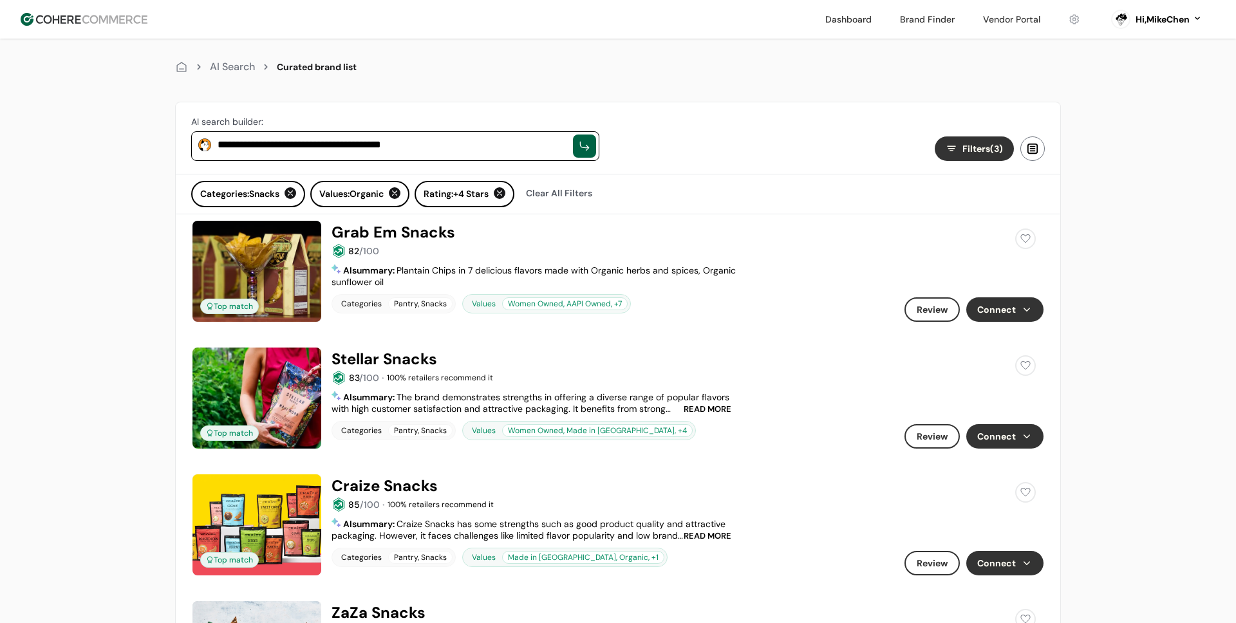
click at [1026, 307] on button "Connect" at bounding box center [1005, 310] width 77 height 24
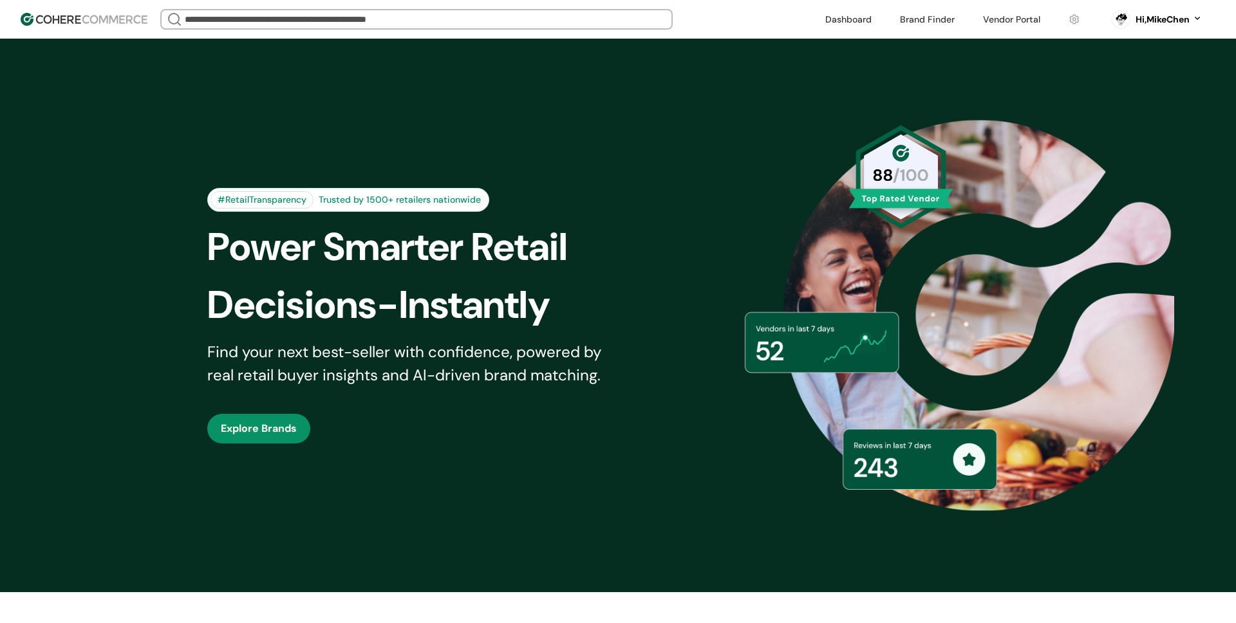
click at [1017, 19] on link at bounding box center [1012, 19] width 73 height 19
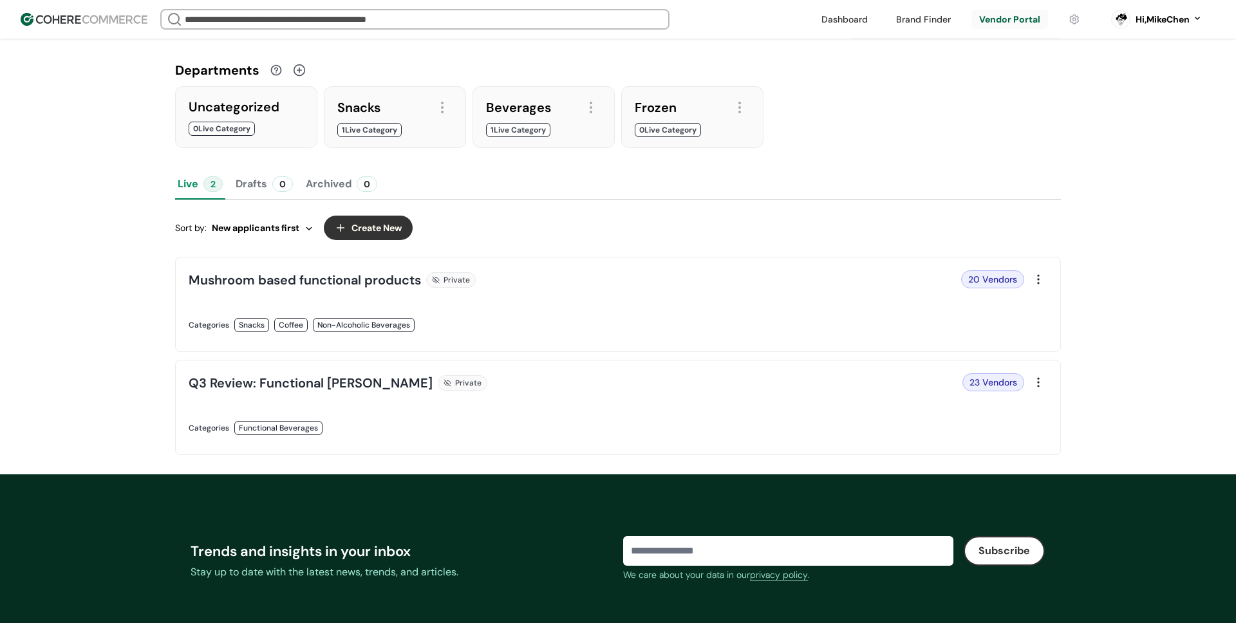
scroll to position [84, 0]
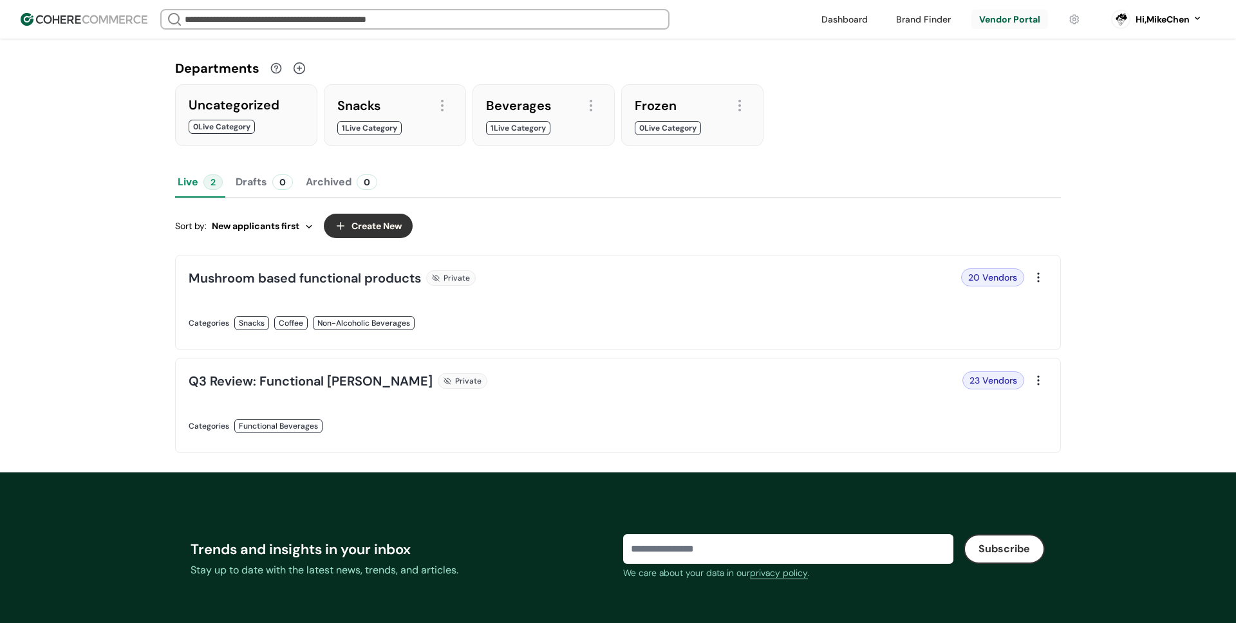
click at [279, 440] on link at bounding box center [400, 440] width 422 height 0
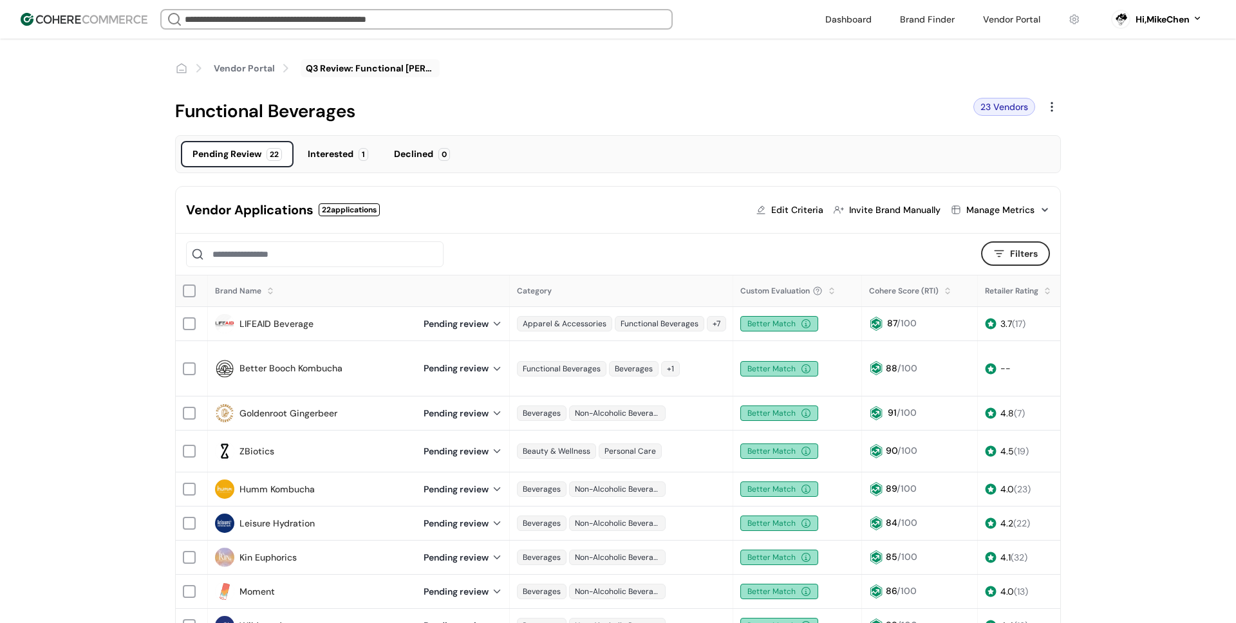
click at [806, 207] on div "Edit Criteria" at bounding box center [797, 210] width 52 height 14
type input "****"
type input "**********"
type input "**"
type input "**********"
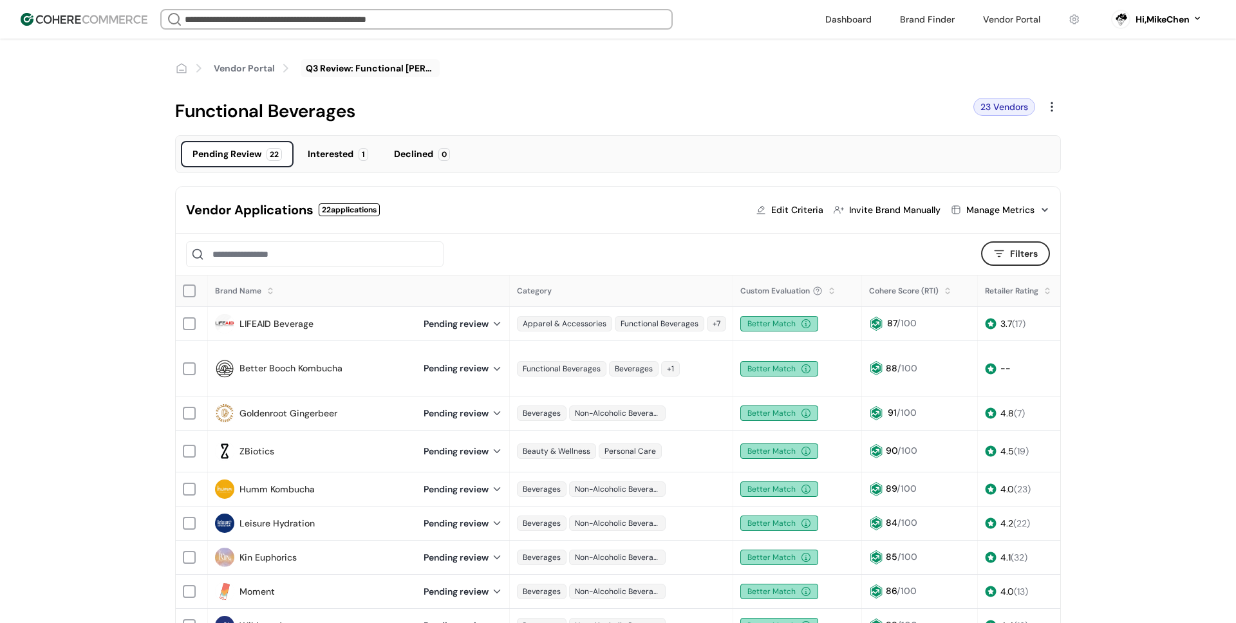
type input "****"
type input "**"
type input "****"
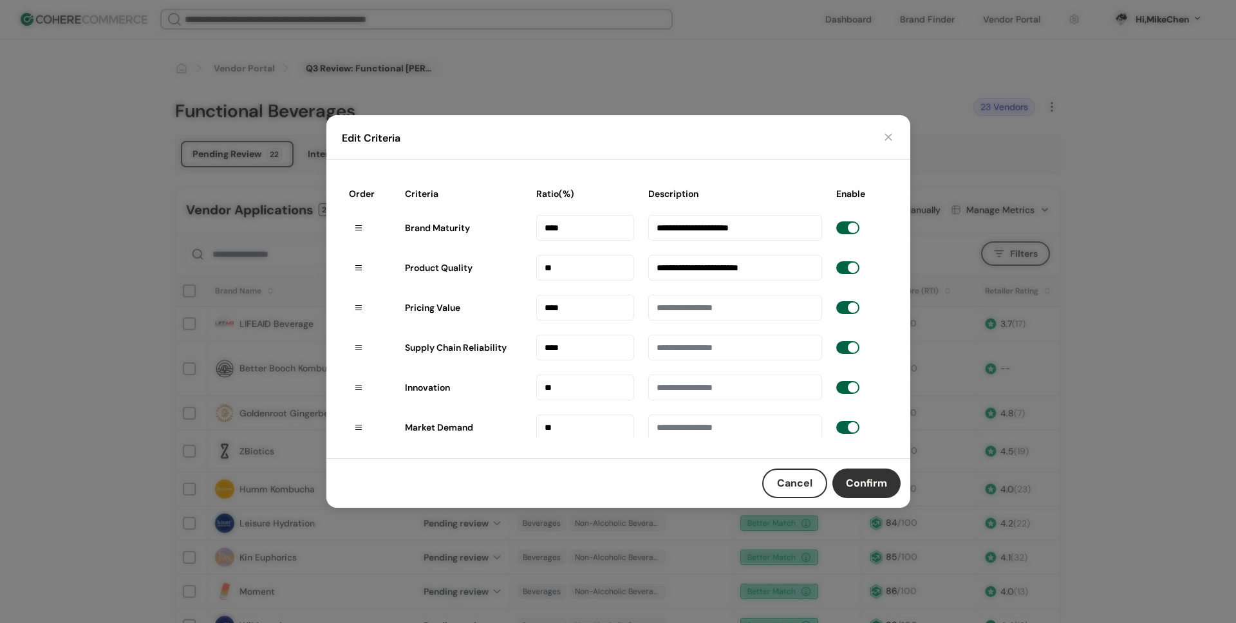
click at [572, 241] on input "****" at bounding box center [585, 228] width 99 height 26
drag, startPoint x: 534, startPoint y: 193, endPoint x: 585, endPoint y: 192, distance: 51.5
click at [585, 192] on div "Ratio(%)" at bounding box center [585, 194] width 111 height 26
copy div "Ratio(%)"
click at [886, 139] on button "button" at bounding box center [888, 137] width 13 height 13
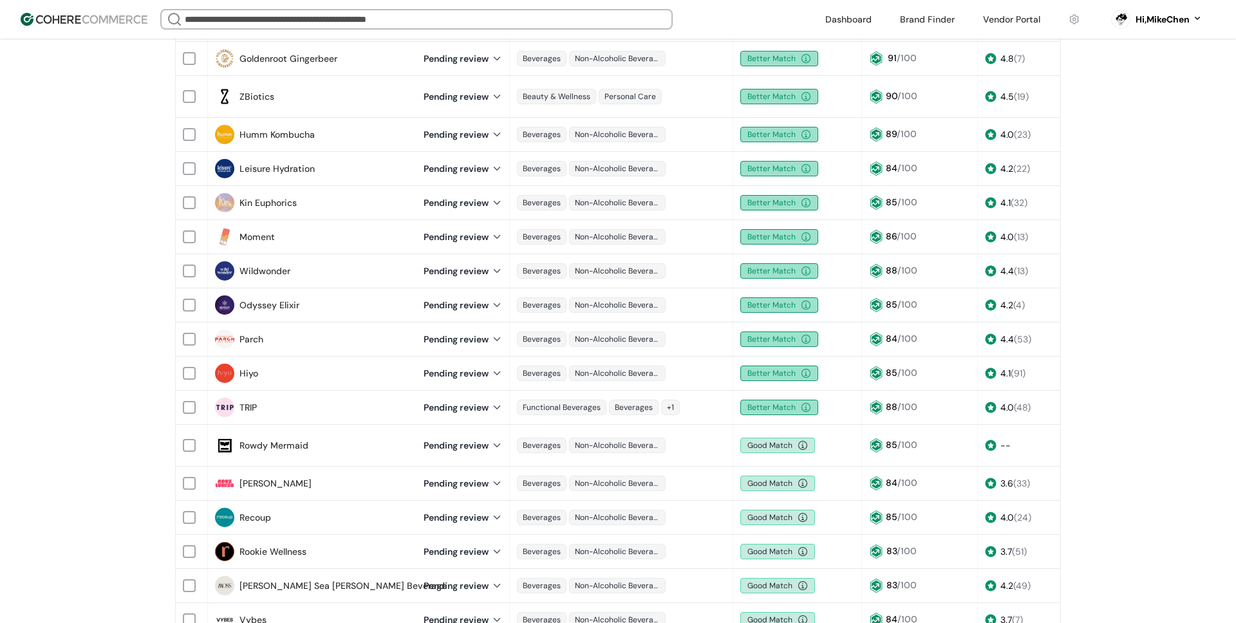
scroll to position [435, 0]
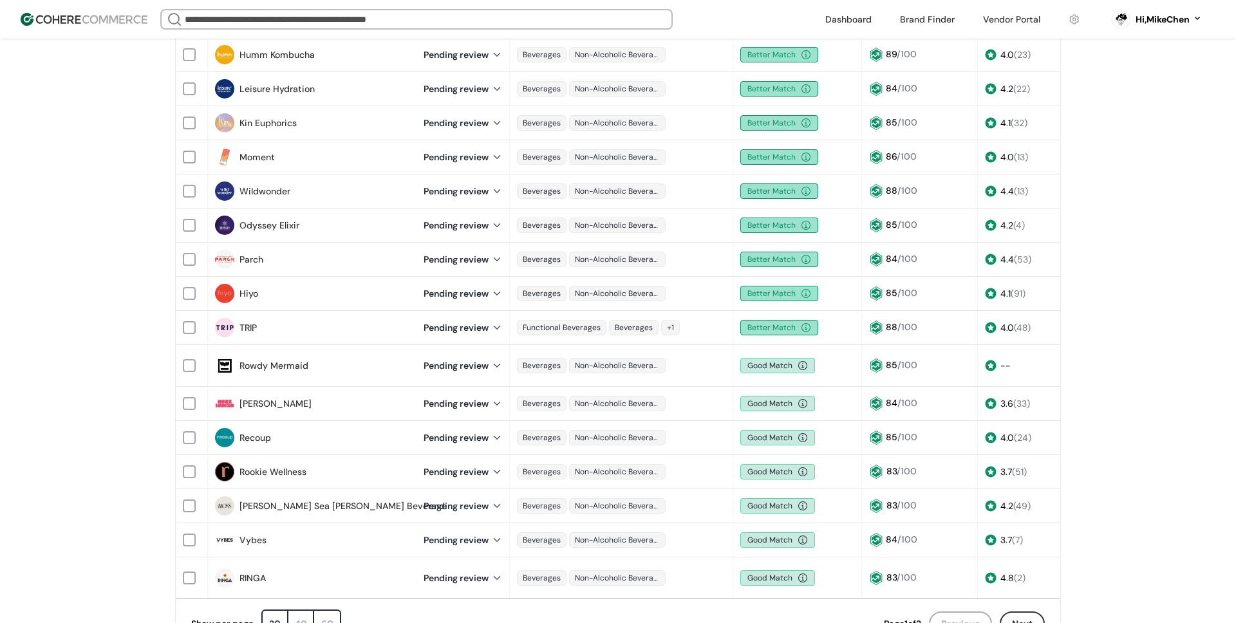
drag, startPoint x: 321, startPoint y: 208, endPoint x: 250, endPoint y: 204, distance: 70.9
click at [250, 216] on div "Odyssey Elixir" at bounding box center [311, 225] width 193 height 19
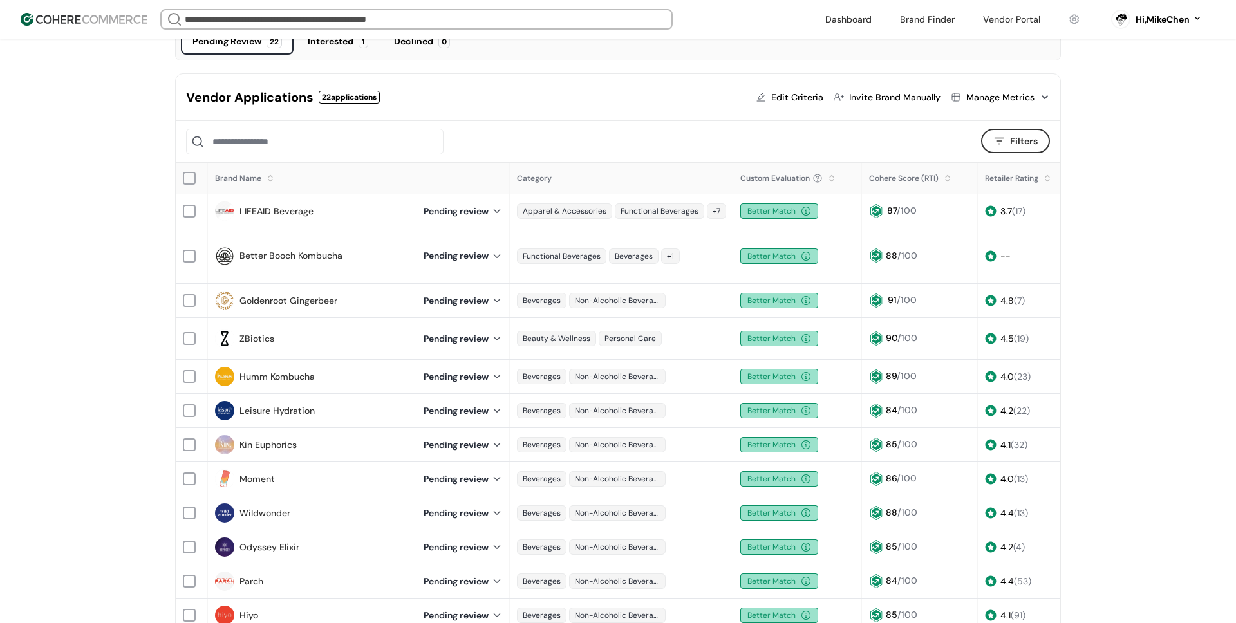
scroll to position [0, 0]
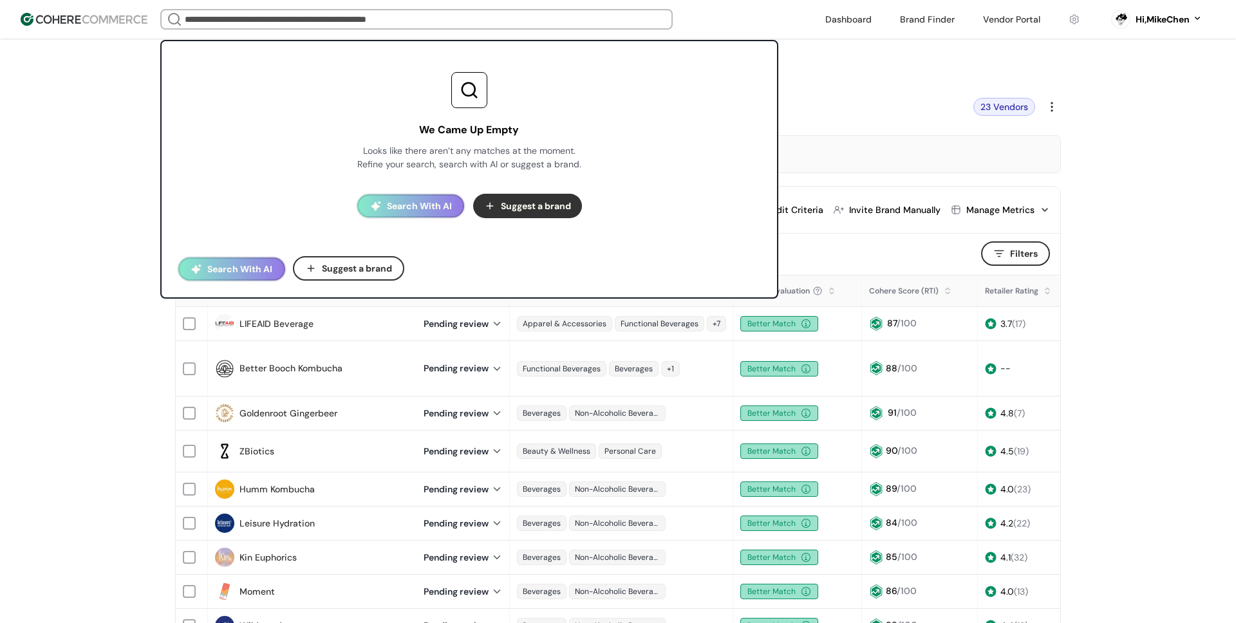
click at [354, 17] on input "search" at bounding box center [416, 19] width 469 height 18
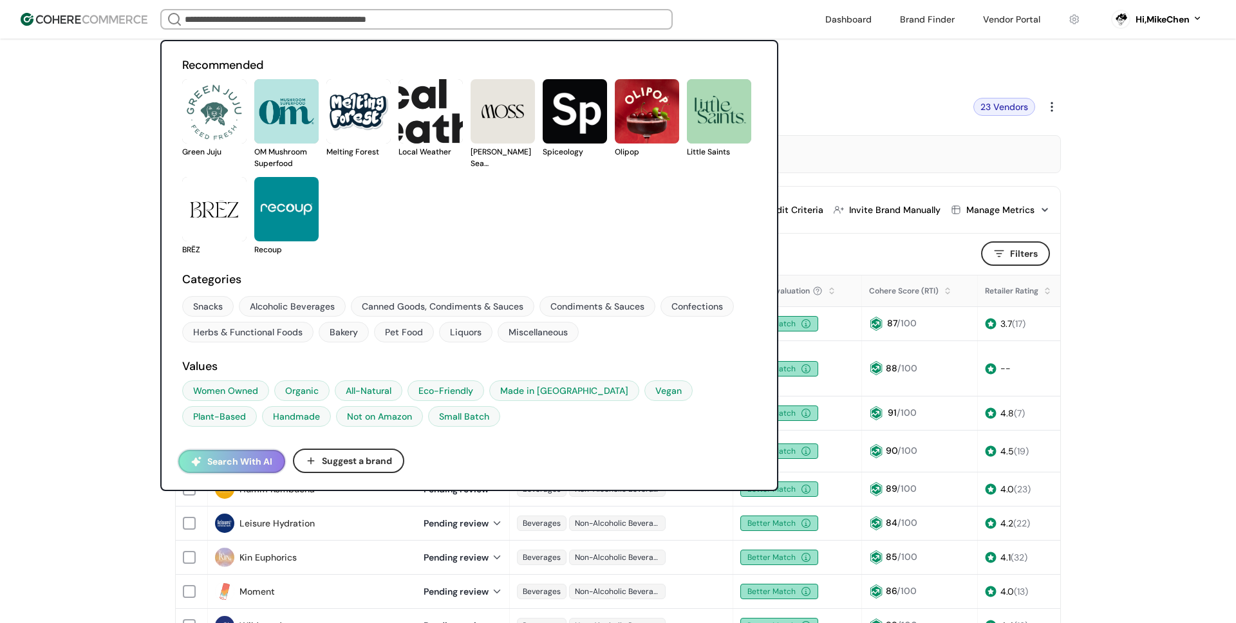
type input "*"
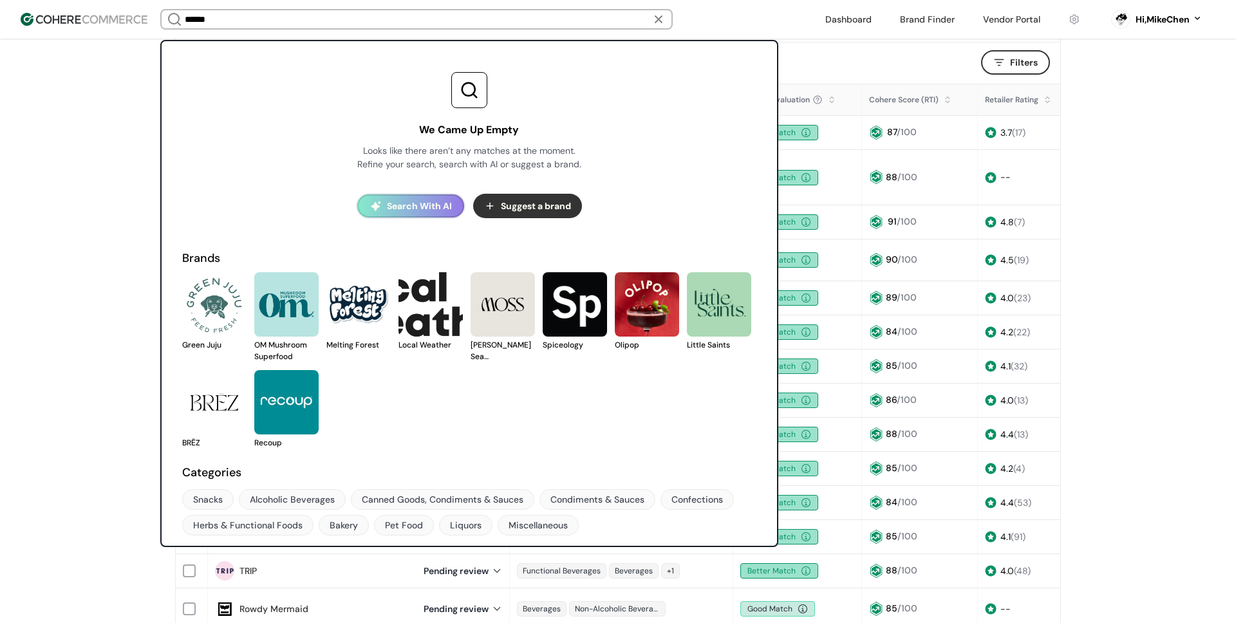
scroll to position [192, 0]
type input "******"
click at [404, 203] on button "Search With AI" at bounding box center [410, 205] width 107 height 23
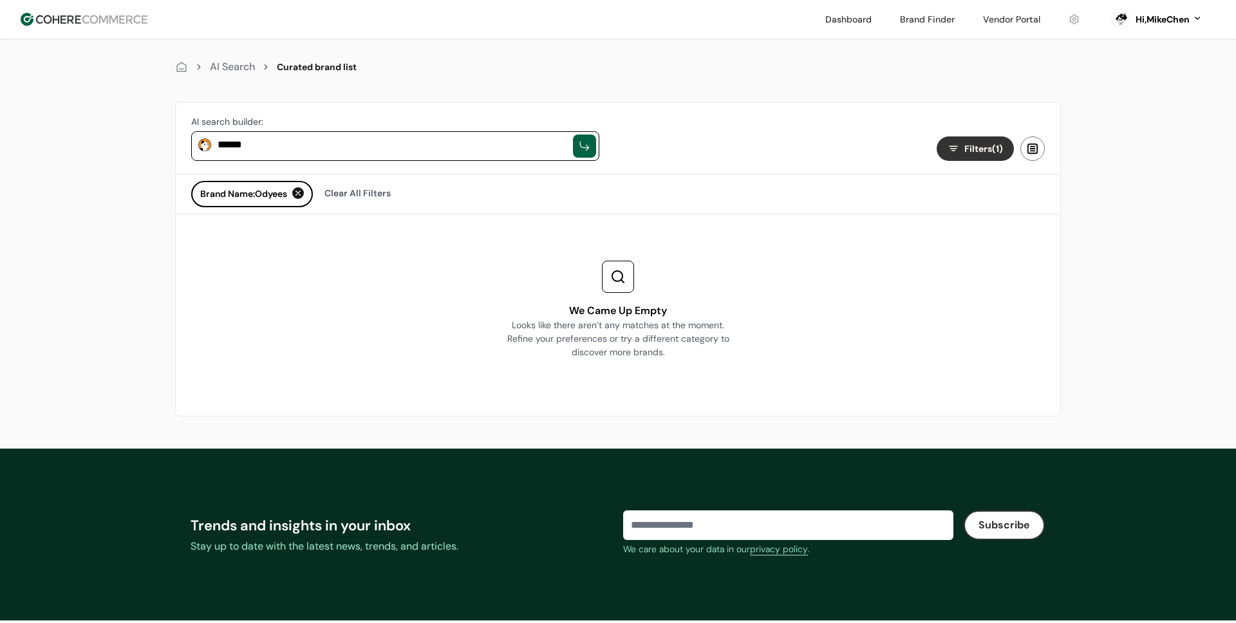
drag, startPoint x: 429, startPoint y: 211, endPoint x: 355, endPoint y: 201, distance: 74.1
click at [429, 211] on div "Brand Name: Odyees Clear All Filters" at bounding box center [618, 194] width 885 height 39
click at [298, 193] on div at bounding box center [298, 193] width 12 height 12
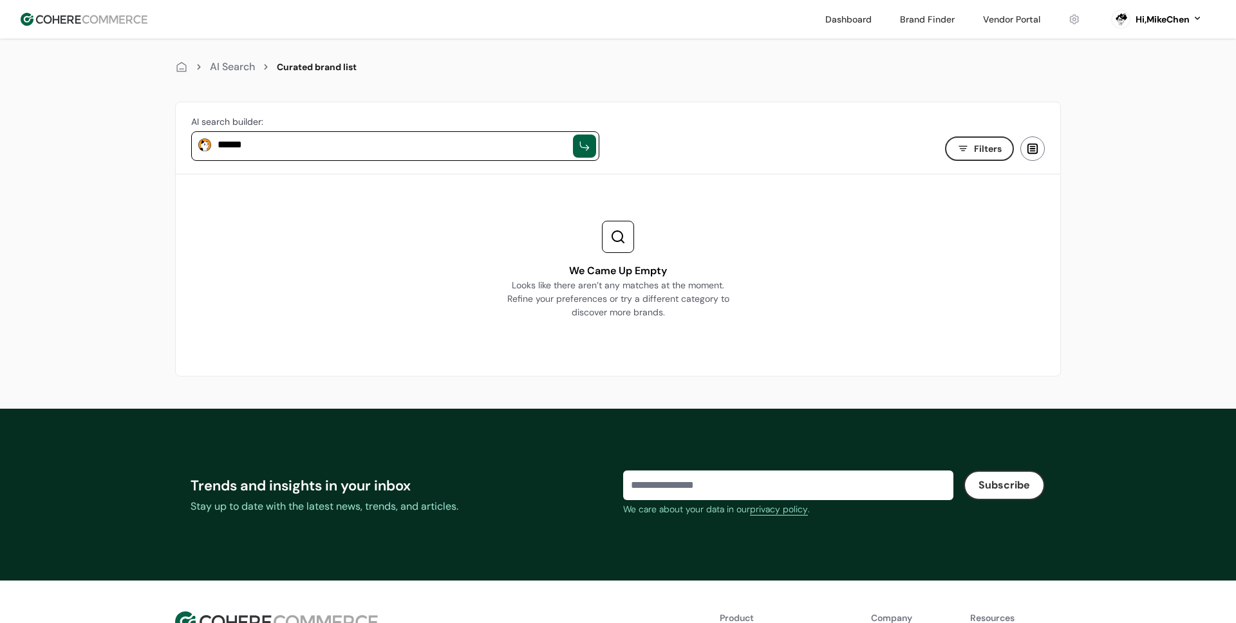
click at [522, 141] on textarea "******" at bounding box center [392, 144] width 349 height 15
drag, startPoint x: 475, startPoint y: 146, endPoint x: 293, endPoint y: 127, distance: 182.6
click at [293, 127] on div "AI search builder: ******" at bounding box center [395, 137] width 439 height 71
